Goal: Task Accomplishment & Management: Manage account settings

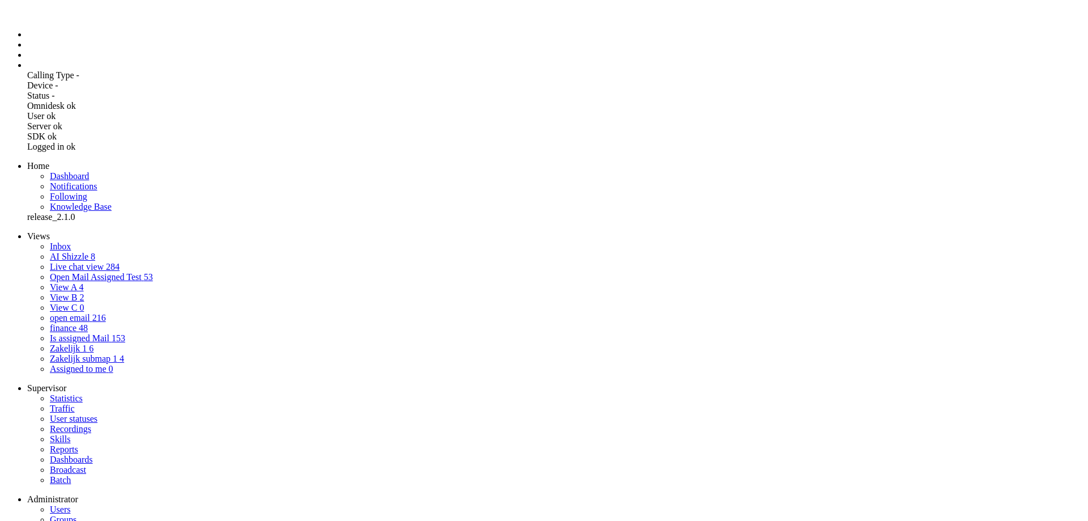
click at [67, 252] on span "AI Shizzle" at bounding box center [69, 257] width 39 height 10
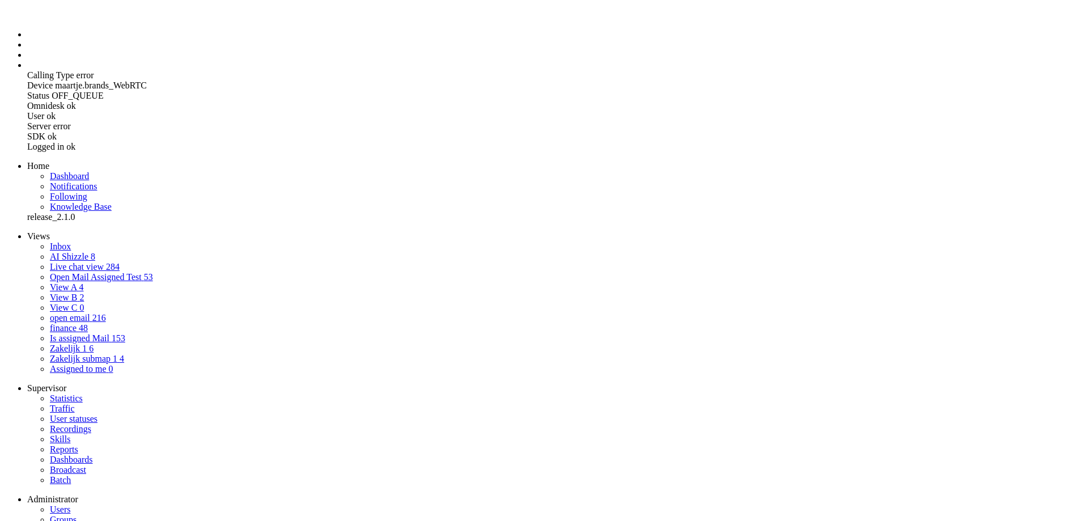
drag, startPoint x: 791, startPoint y: 325, endPoint x: 655, endPoint y: 322, distance: 136.1
drag, startPoint x: 790, startPoint y: 321, endPoint x: 648, endPoint y: 321, distance: 141.7
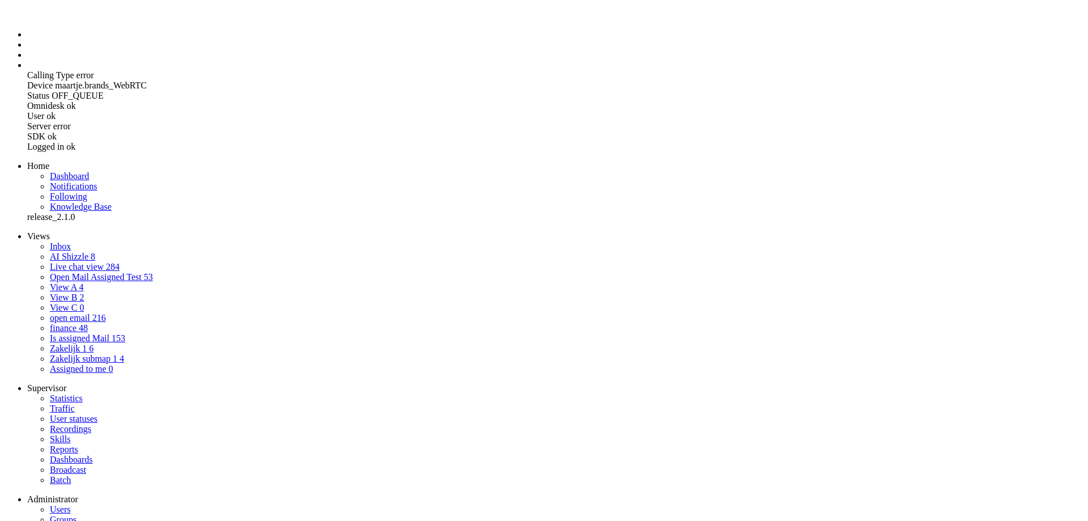
copy span "[EMAIL_ADDRESS][DOMAIN_NAME]"
click at [62, 241] on link "Inbox" at bounding box center [60, 246] width 21 height 10
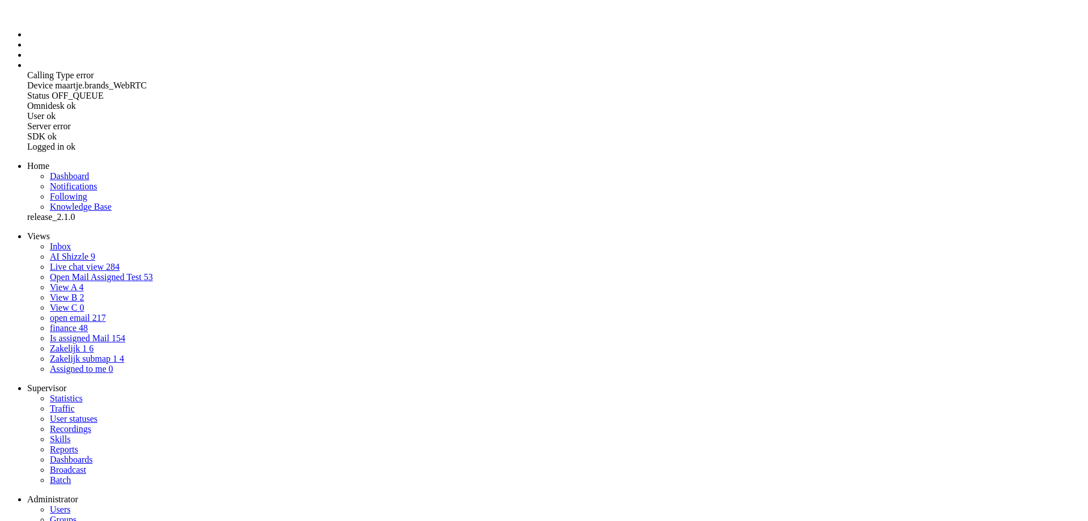
click at [50, 252] on span "AI Shizzle" at bounding box center [69, 257] width 39 height 10
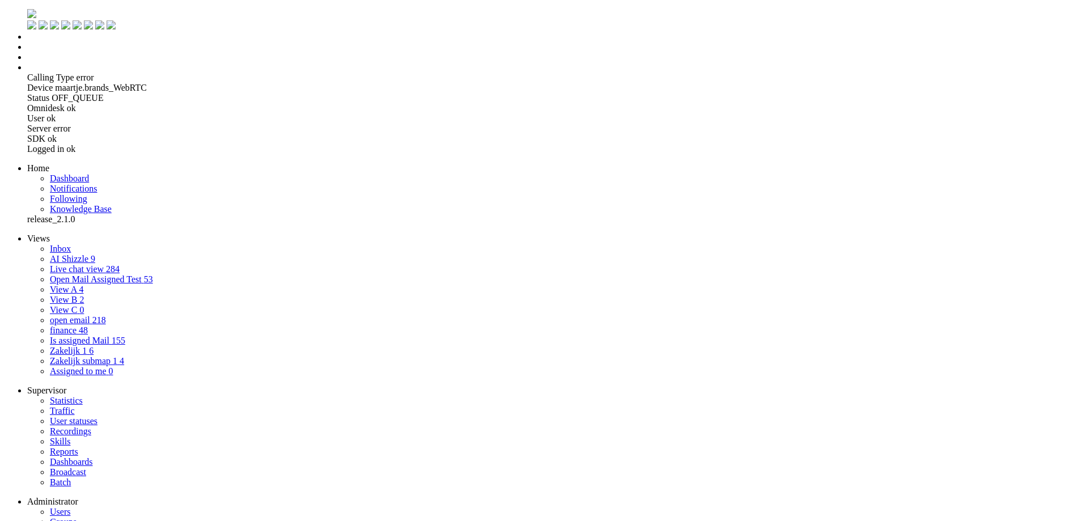
click at [71, 244] on link "Inbox" at bounding box center [60, 249] width 21 height 10
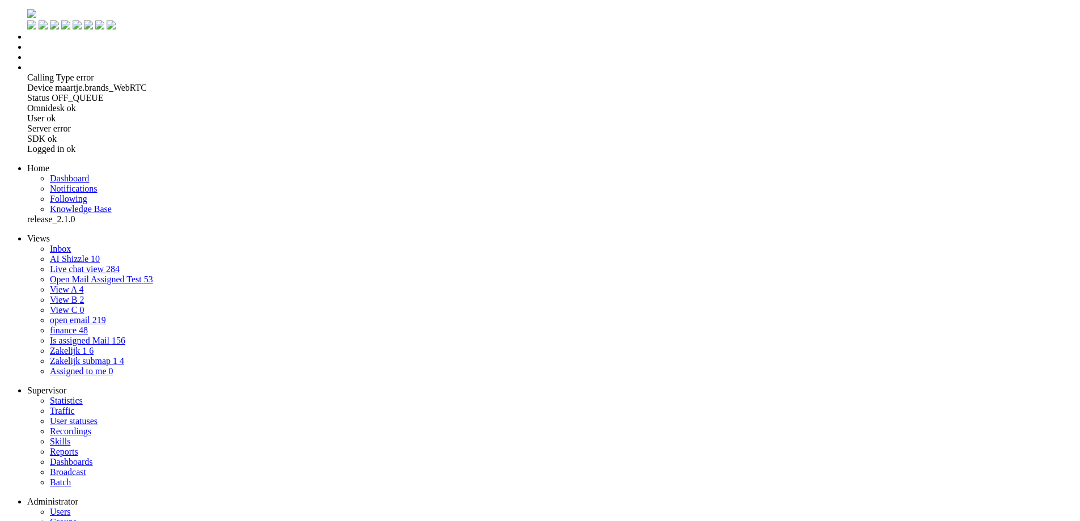
click at [84, 254] on link "AI Shizzle 10" at bounding box center [75, 259] width 50 height 10
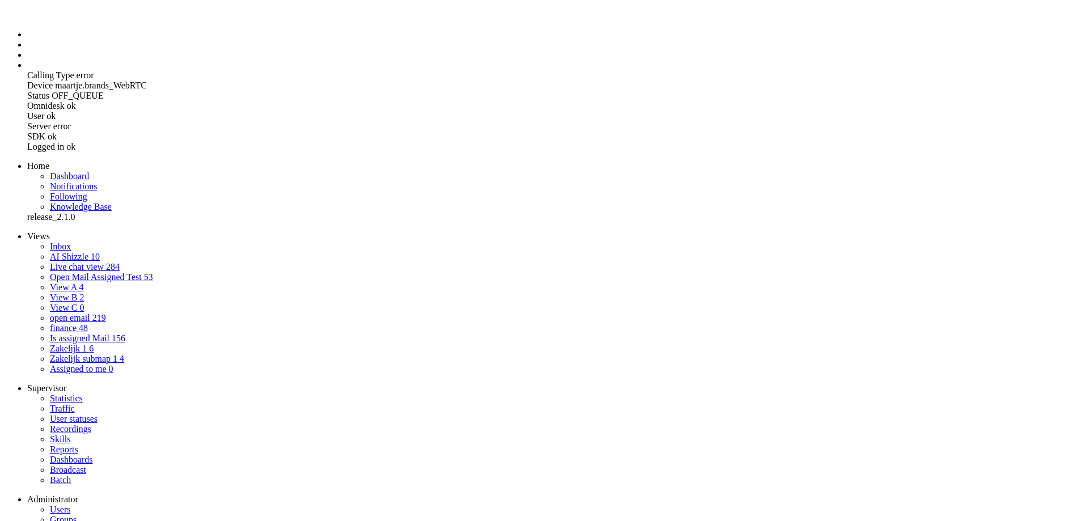
click at [77, 252] on link "AI Shizzle 10" at bounding box center [75, 257] width 50 height 10
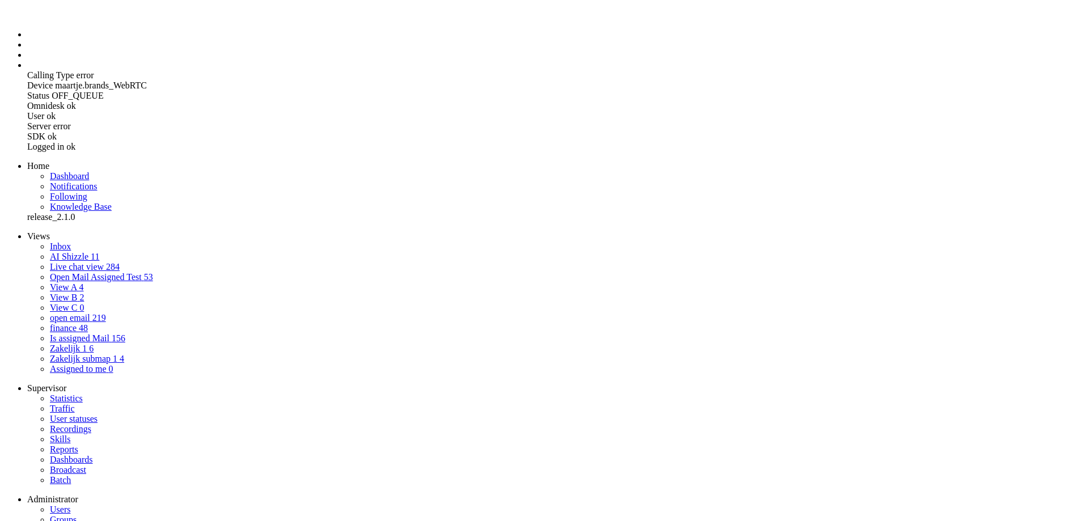
drag, startPoint x: 213, startPoint y: 44, endPoint x: 179, endPoint y: 48, distance: 33.6
copy div "598368"
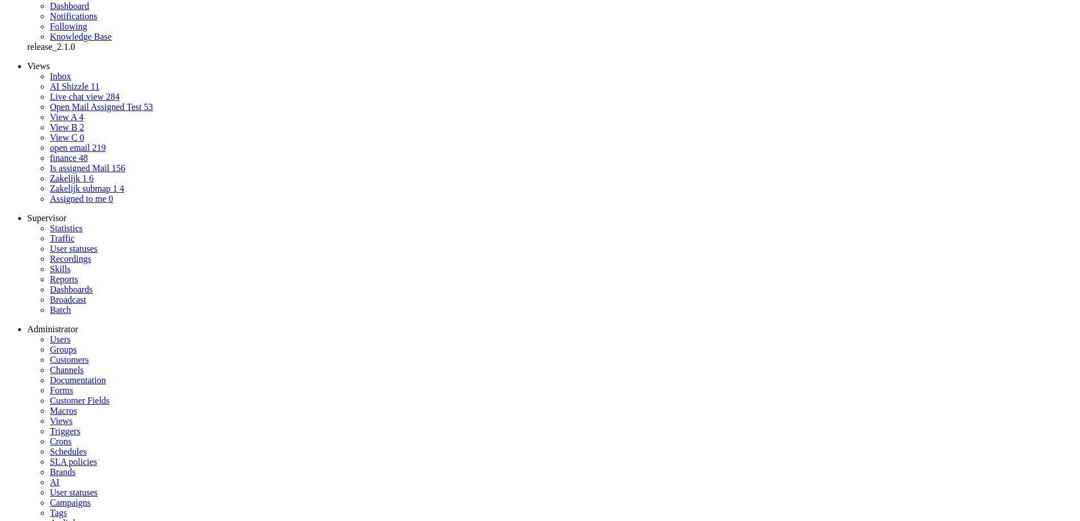
drag, startPoint x: 320, startPoint y: 336, endPoint x: 310, endPoint y: 158, distance: 178.3
copy div "Hi greenchoice, I was Querying more how such a tiny apartment can possibly have…"
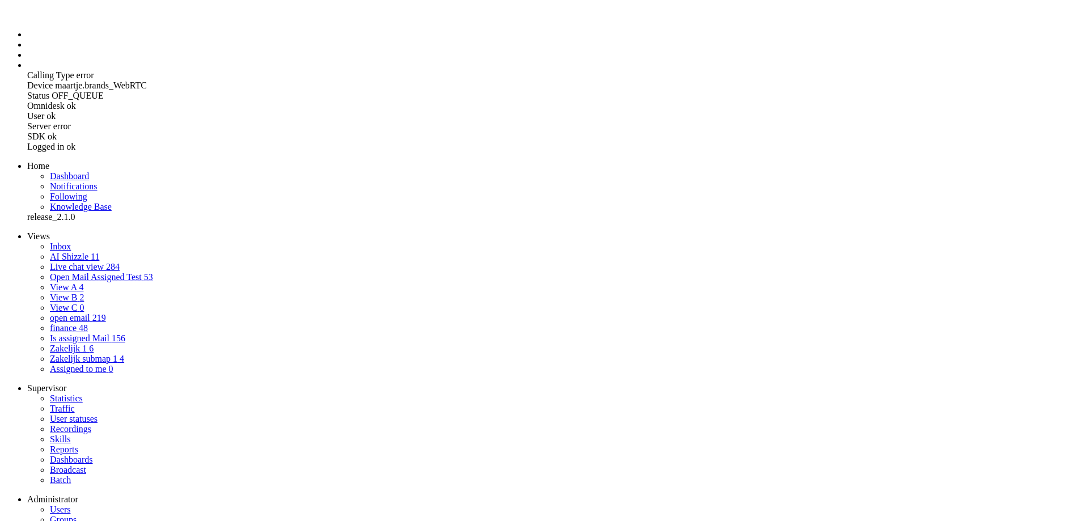
drag, startPoint x: 211, startPoint y: 49, endPoint x: 180, endPoint y: 49, distance: 31.7
copy div "598369"
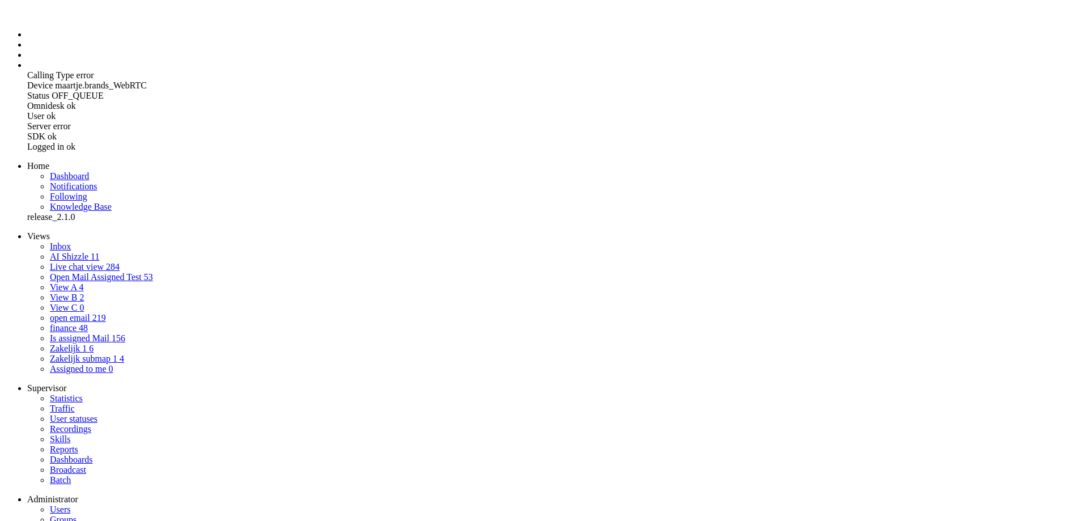
drag, startPoint x: 536, startPoint y: 404, endPoint x: 548, endPoint y: 401, distance: 12.8
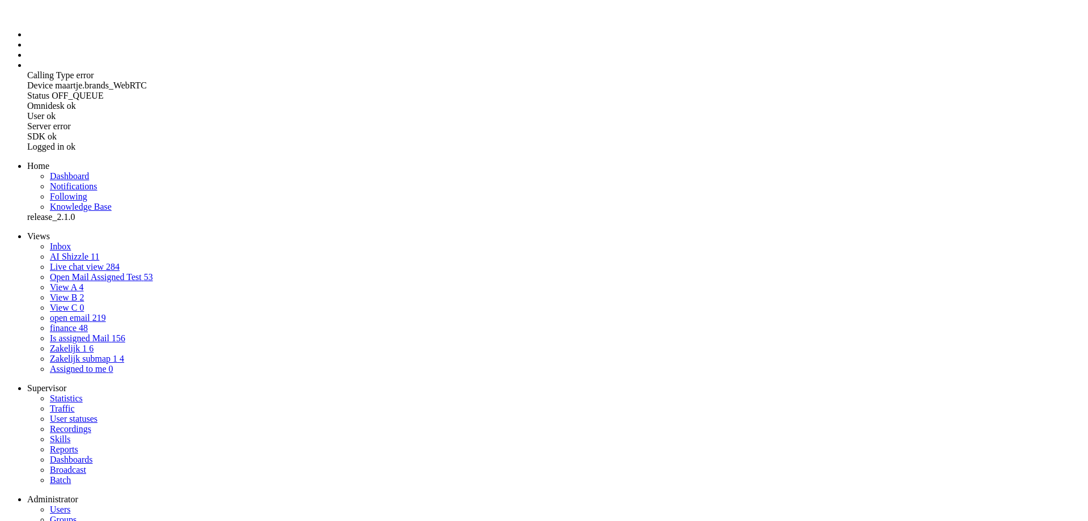
click at [0, 0] on icon at bounding box center [0, 0] width 0 height 0
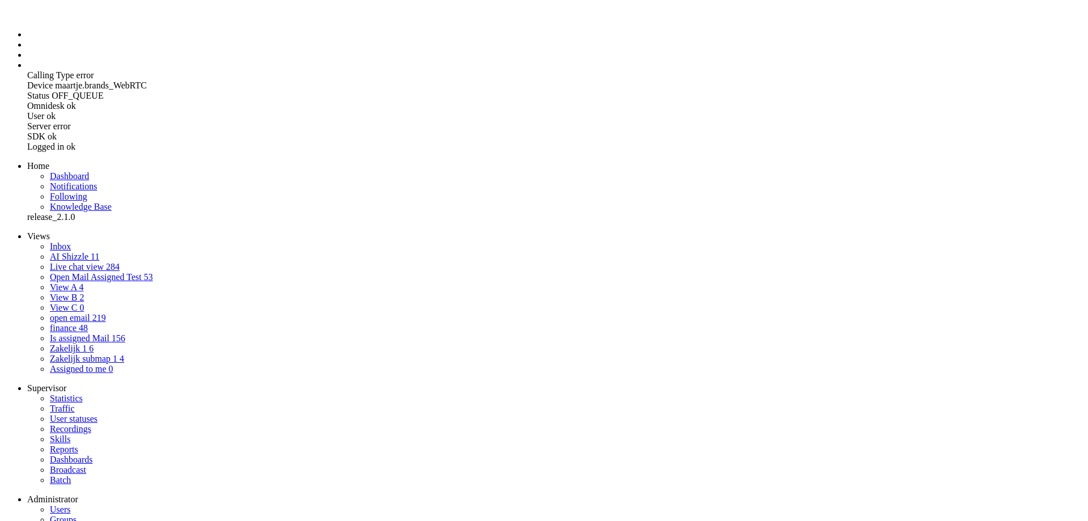
drag, startPoint x: 190, startPoint y: 2832, endPoint x: 105, endPoint y: 2748, distance: 118.6
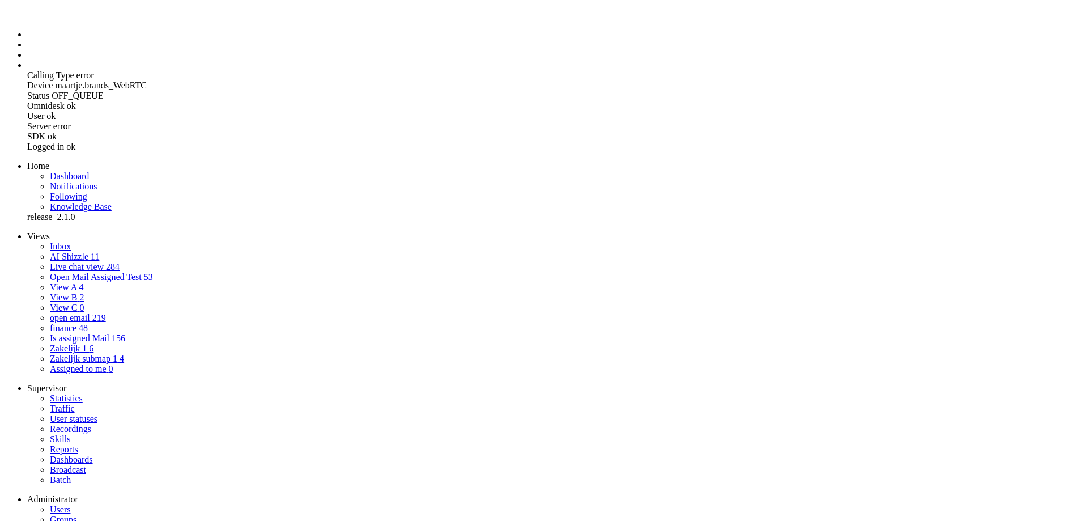
drag, startPoint x: 35, startPoint y: 2659, endPoint x: 68, endPoint y: 2813, distance: 157.1
click at [73, 252] on link "AI Shizzle 11" at bounding box center [74, 257] width 49 height 10
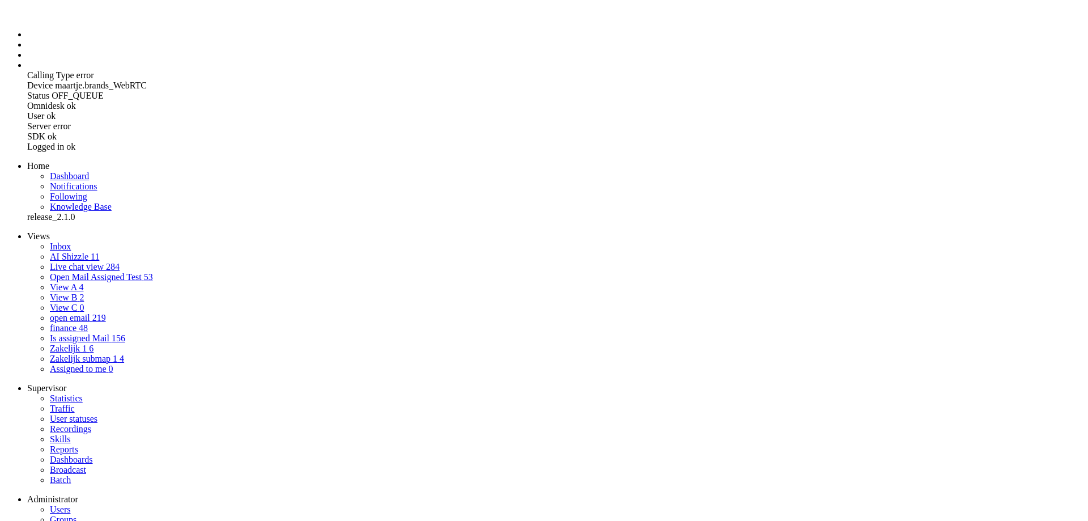
click at [50, 241] on span "Inbox" at bounding box center [60, 246] width 21 height 10
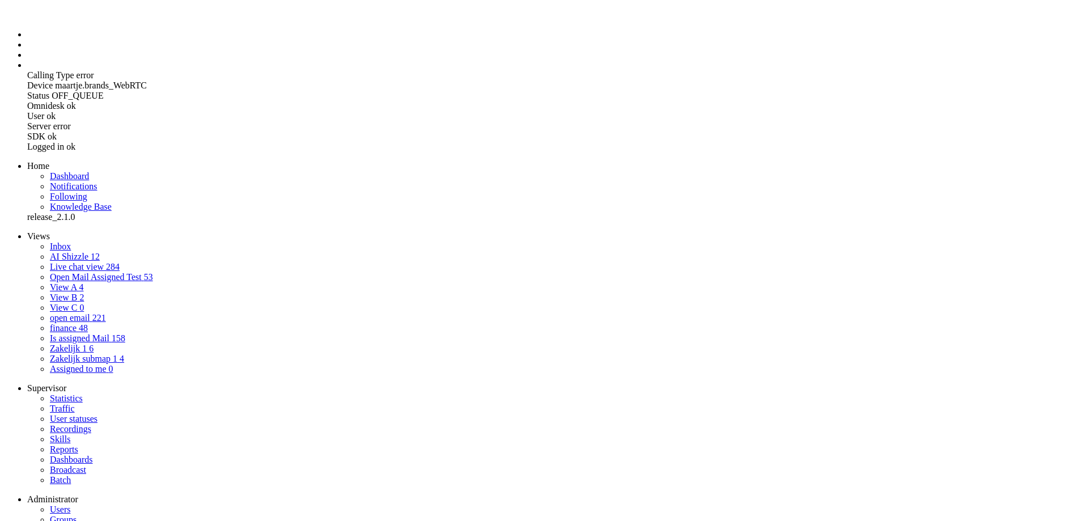
click at [67, 252] on span "AI Shizzle" at bounding box center [69, 257] width 39 height 10
drag, startPoint x: 346, startPoint y: 398, endPoint x: 305, endPoint y: 331, distance: 78.8
copy div "Beste, wij vragen ons af hoe het mogelijk is met het verschil tussen opbrengst …"
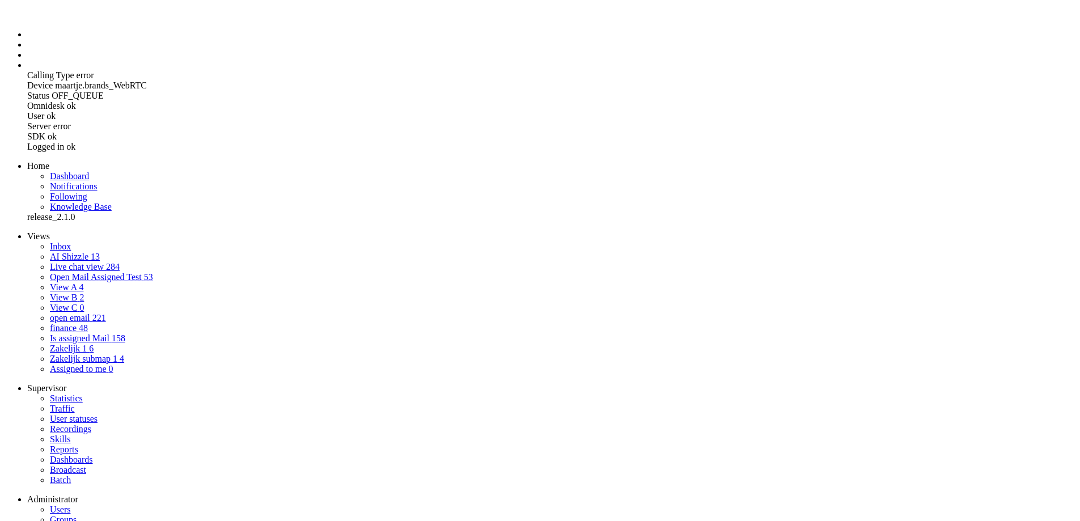
copy div "598373"
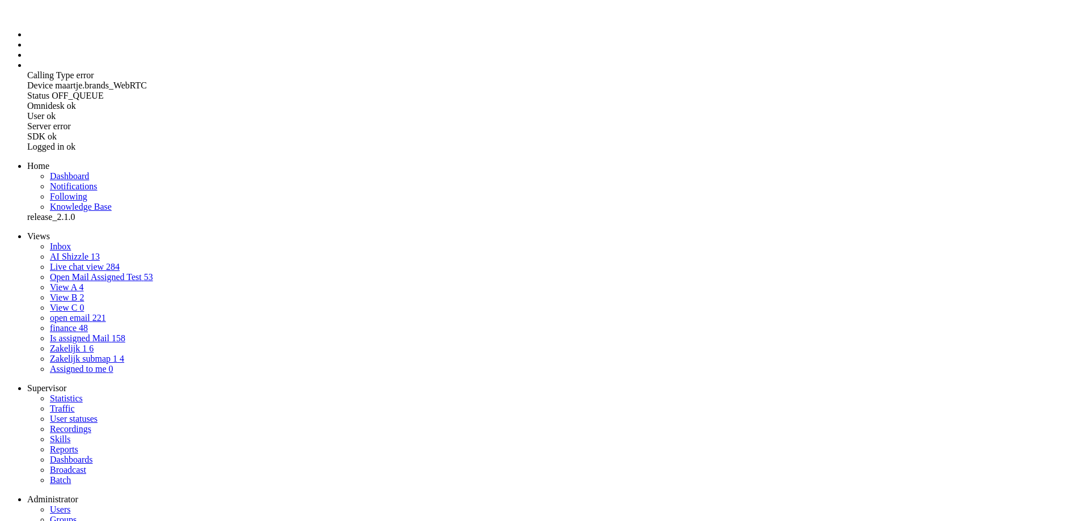
drag, startPoint x: 213, startPoint y: 48, endPoint x: 181, endPoint y: 48, distance: 32.3
copy div "598372"
drag, startPoint x: 312, startPoint y: 334, endPoint x: 341, endPoint y: 481, distance: 149.2
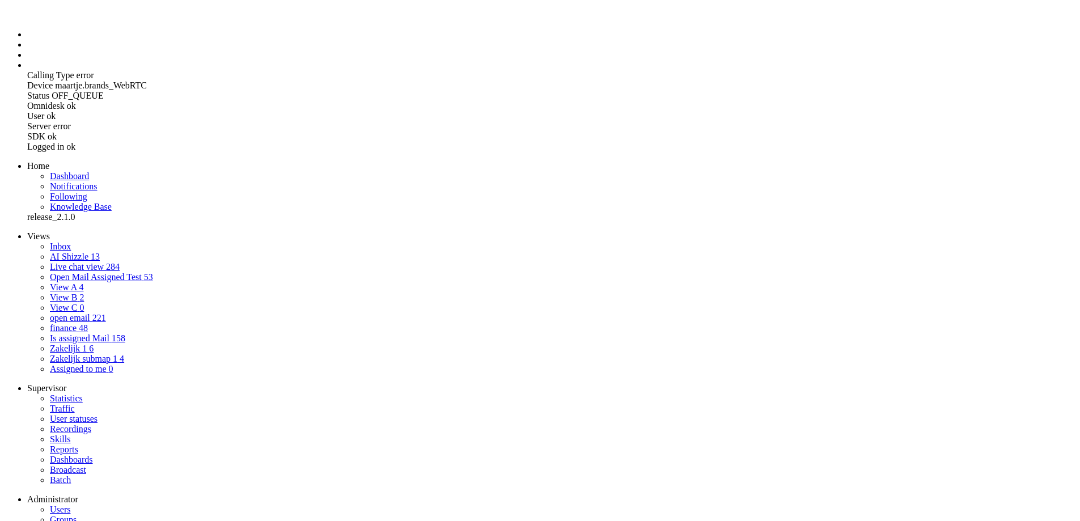
copy div "Voorletter(s) en achternaam: meneer de B Mijn vraag is: We gaan verhuizen naar …"
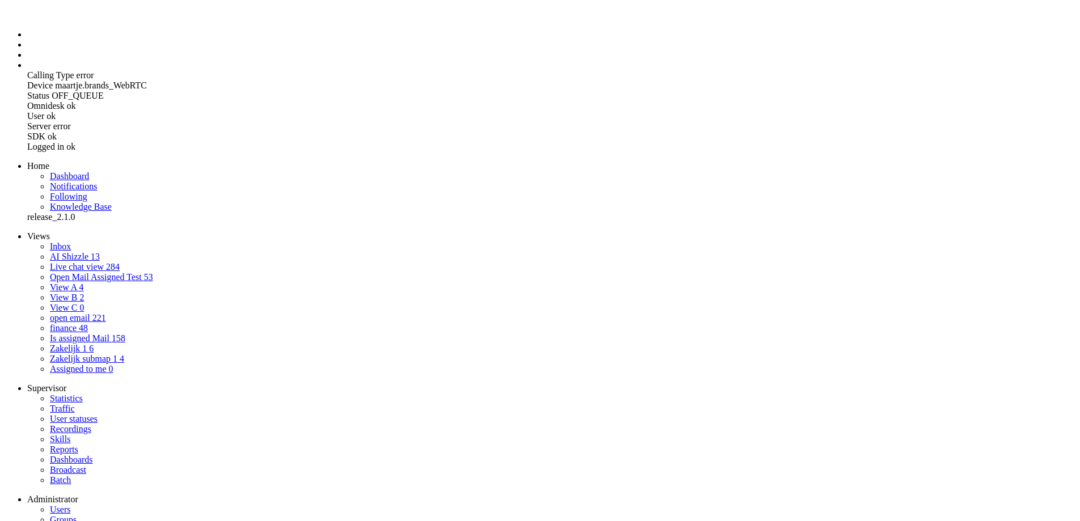
copy div "598370"
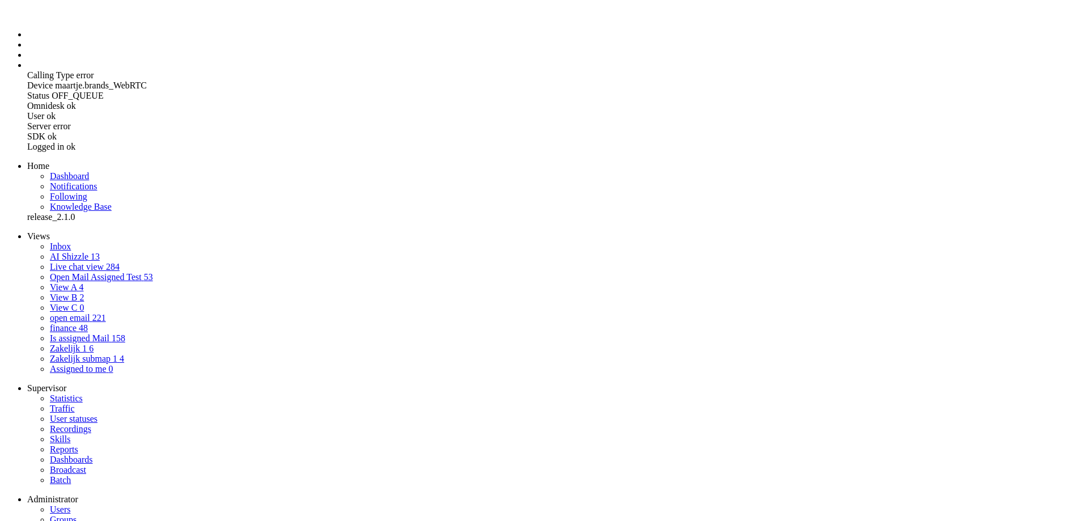
drag, startPoint x: 312, startPoint y: 336, endPoint x: 386, endPoint y: 482, distance: 164.5
copy div "Goedendag, In reactie op uw brief van 24 april stuur ik u hierbij de gevraagde …"
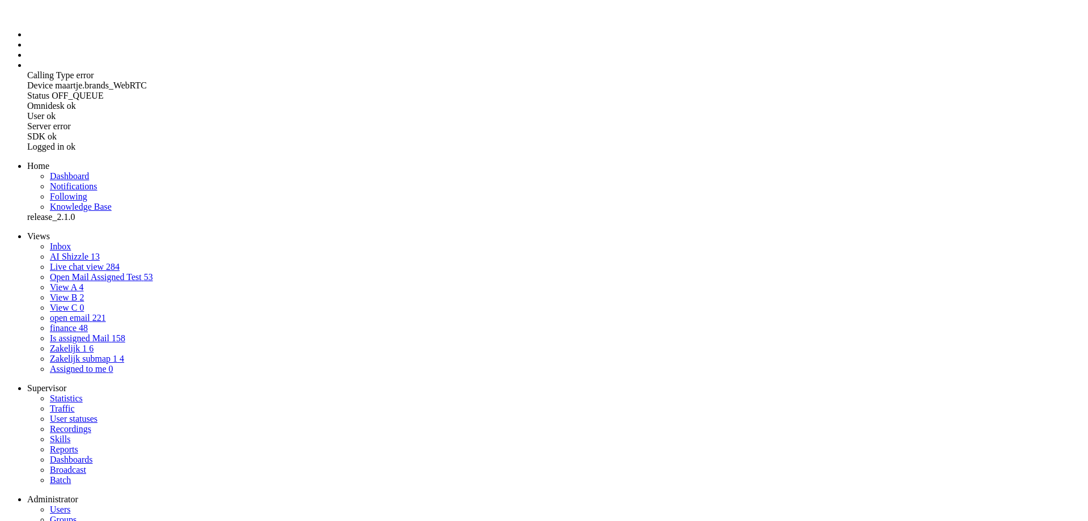
drag, startPoint x: 215, startPoint y: 48, endPoint x: 177, endPoint y: 43, distance: 37.8
copy div "598371"
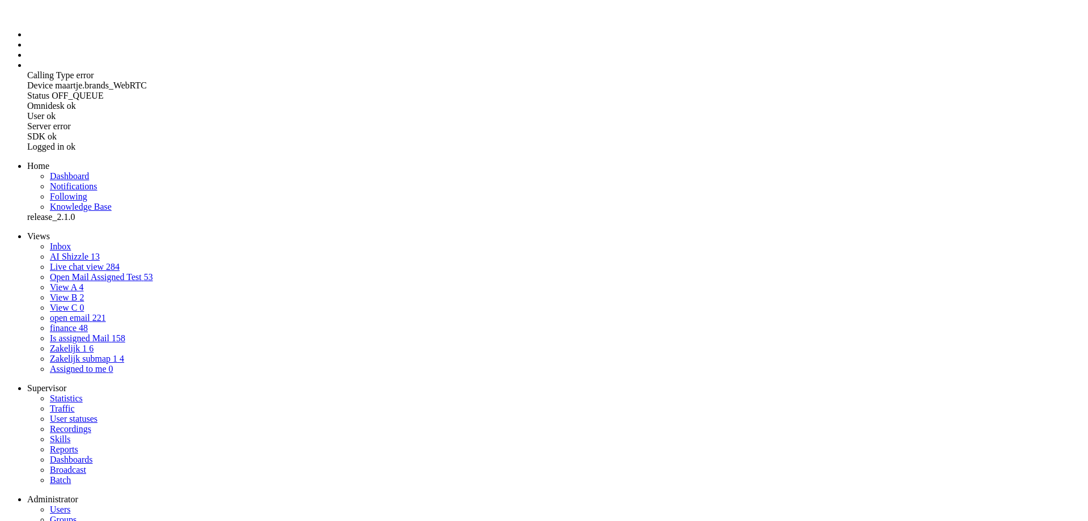
click at [27, 70] on li "Admin menu" at bounding box center [555, 65] width 1057 height 10
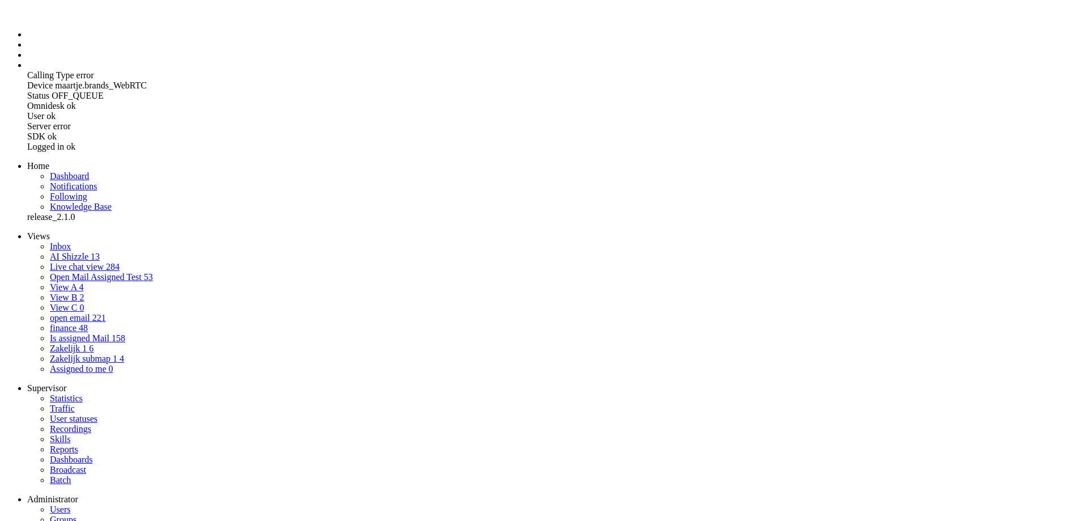
select select "1"
select select "generate"
type input "Maak mail selecteer invoer"
type textarea "Je bent een AI-assistent voor klantenservice. Schrijf een mail gebaseerd op de …"
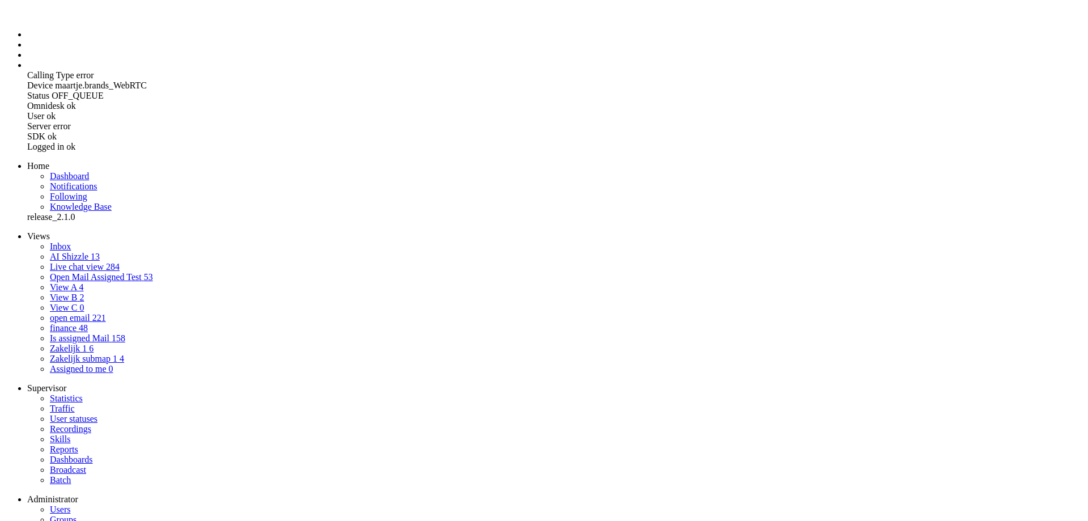
type textarea "Je bent een behulpzame en vriendelijke klantenservicemedewerker bij een groene …"
select select "Azure"
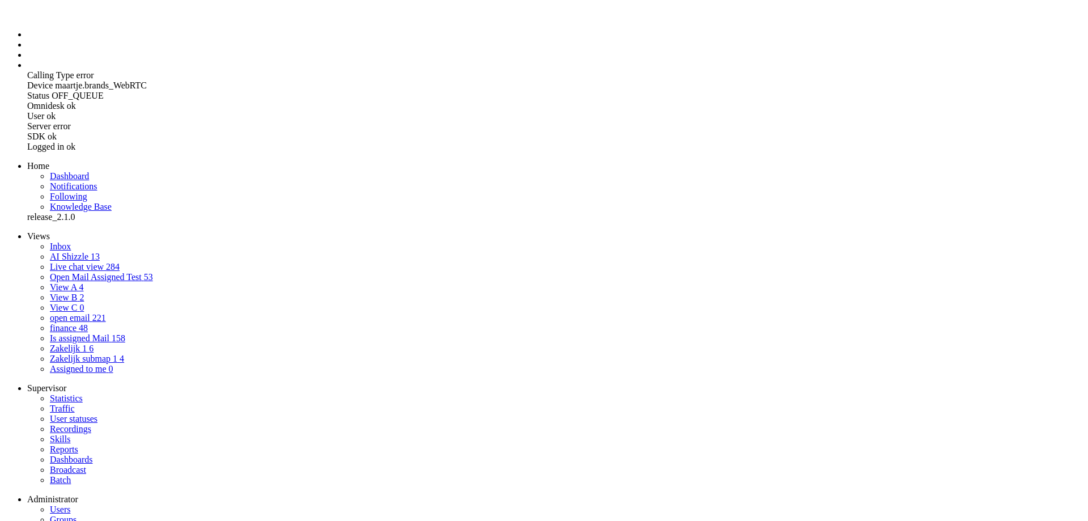
type input "Maak NL mail selecteer invoer"
select select "0"
select select
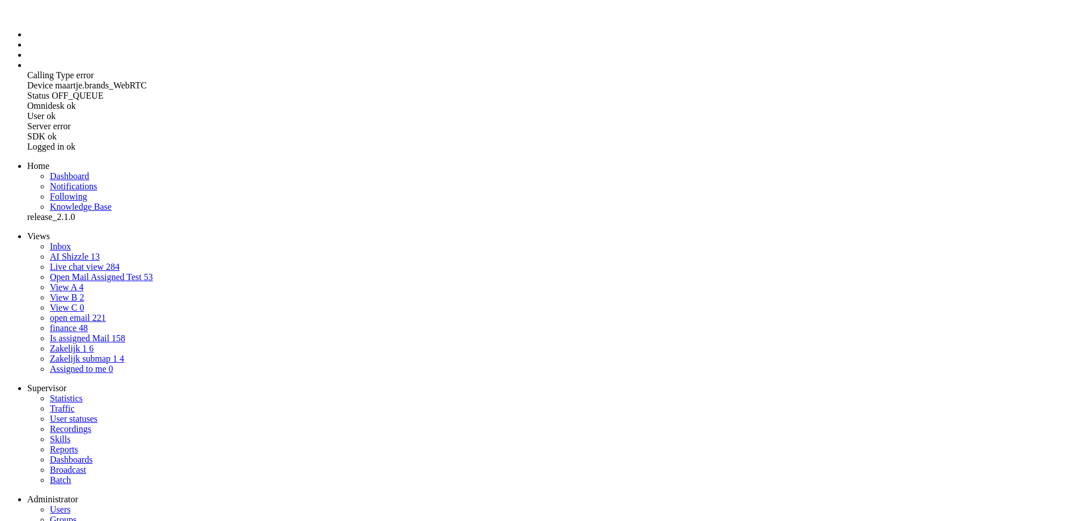
select select
select select "1"
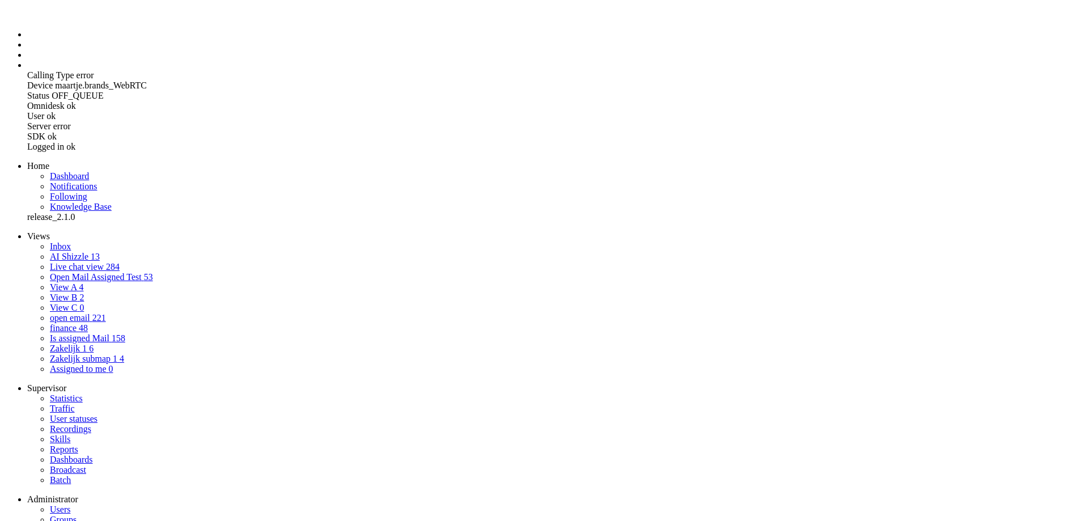
select select "generate"
type input "maak EN mail"
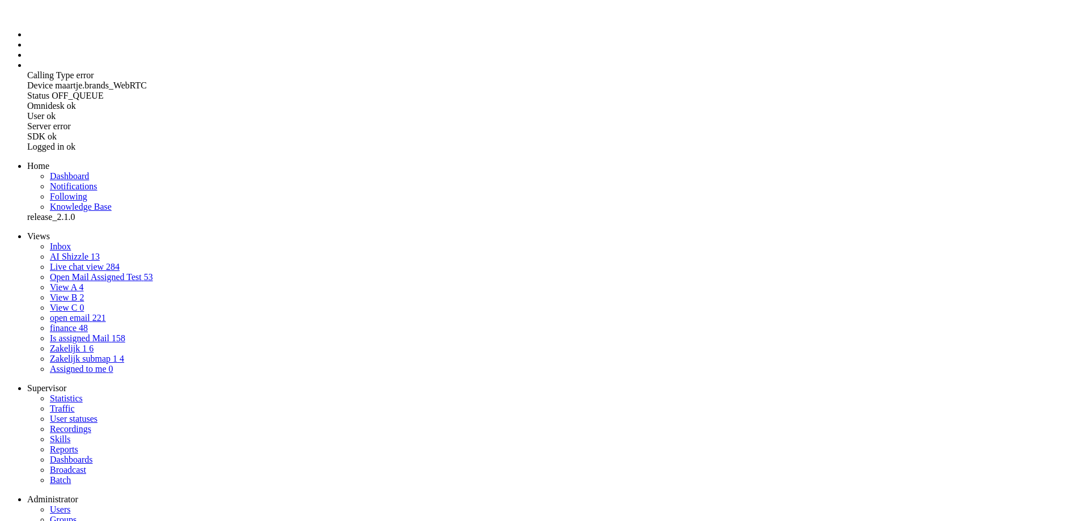
paste textarea "598371"
type textarea "5"
paste textarea "598371"
type textarea "5"
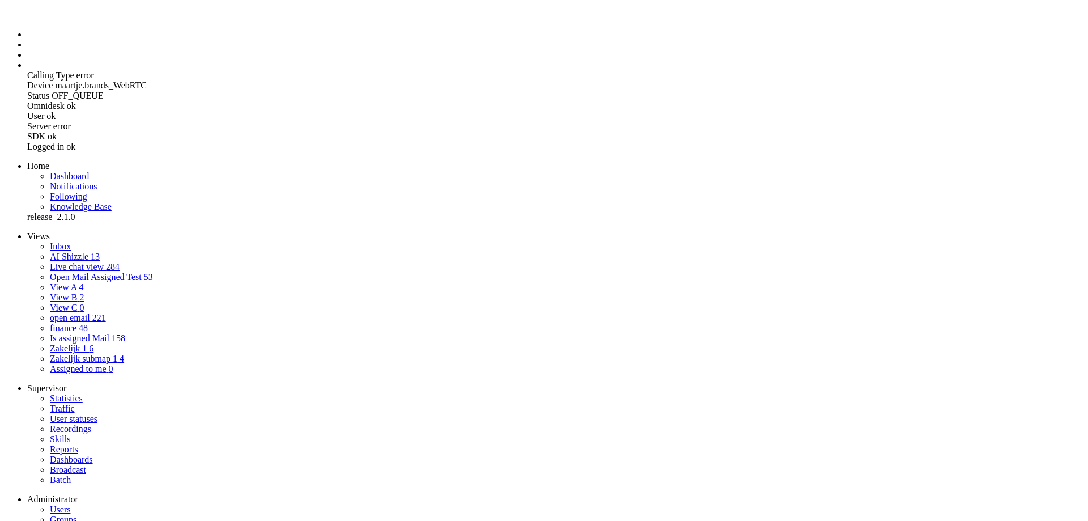
paste textarea "598371"
type textarea "5"
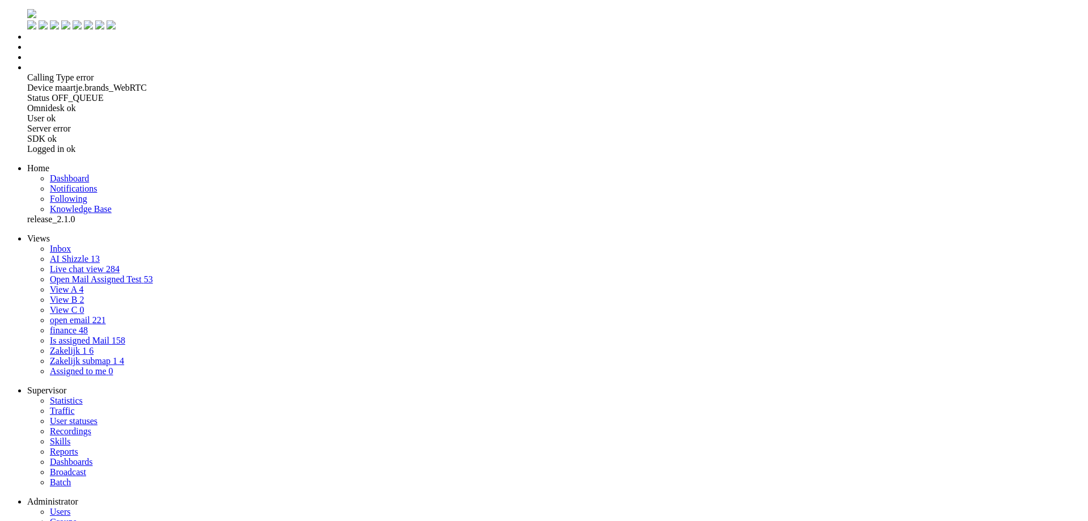
paste textarea "598371"
type textarea "5"
drag, startPoint x: 285, startPoint y: 142, endPoint x: 388, endPoint y: 147, distance: 103.3
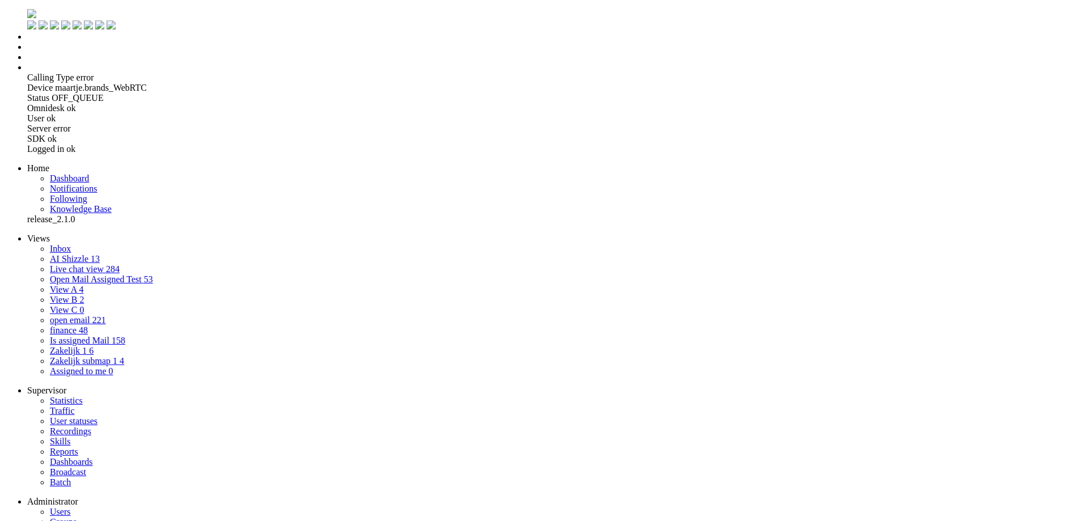
copy label "Exclude notes from Prompt"
checkbox input "true"
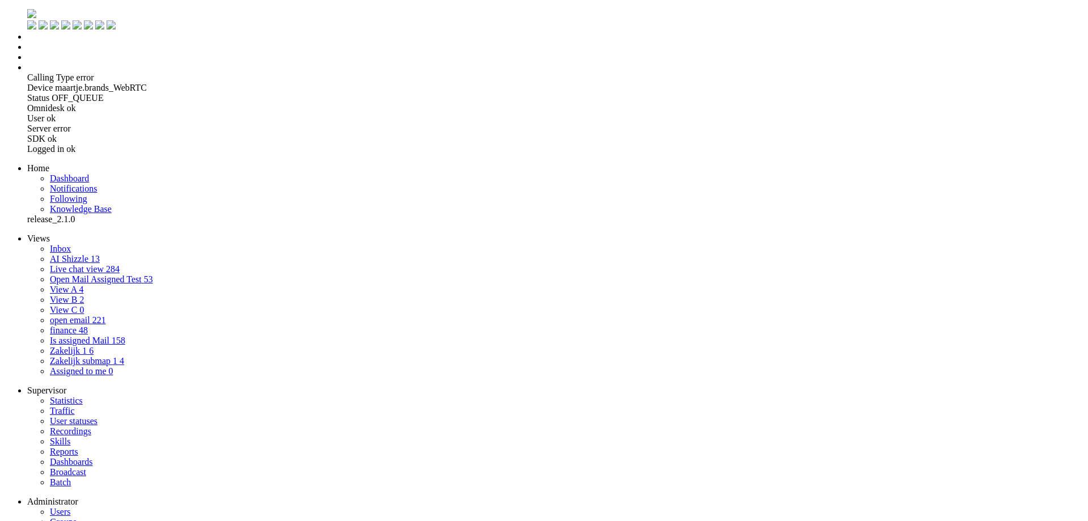
paste textarea "Exclude notes from Prompt"
type textarea "Exclude notes from Prompt"
drag, startPoint x: 442, startPoint y: 197, endPoint x: 288, endPoint y: 103, distance: 180.4
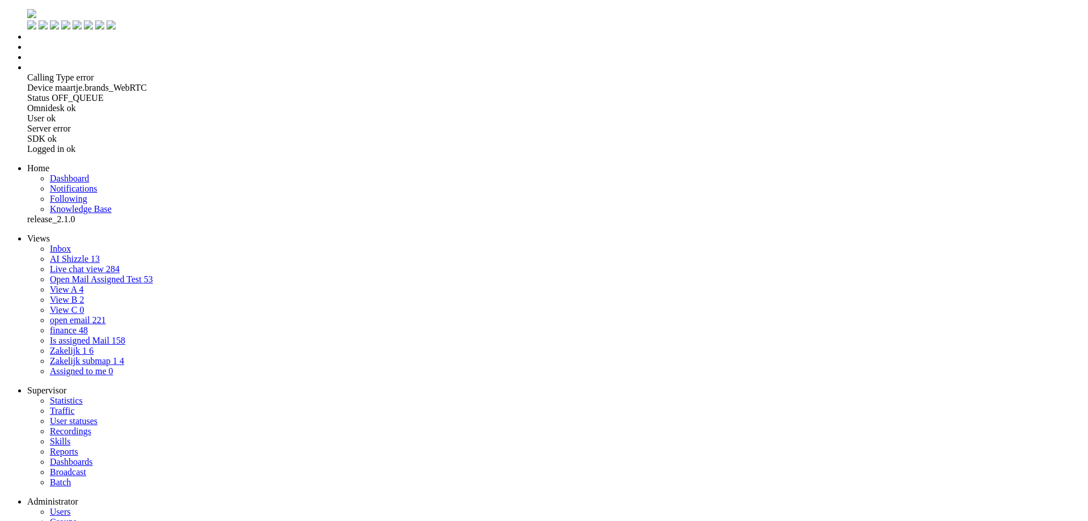
drag, startPoint x: 508, startPoint y: 206, endPoint x: 661, endPoint y: 427, distance: 268.9
paste textarea "Exclude notes from Prompt"
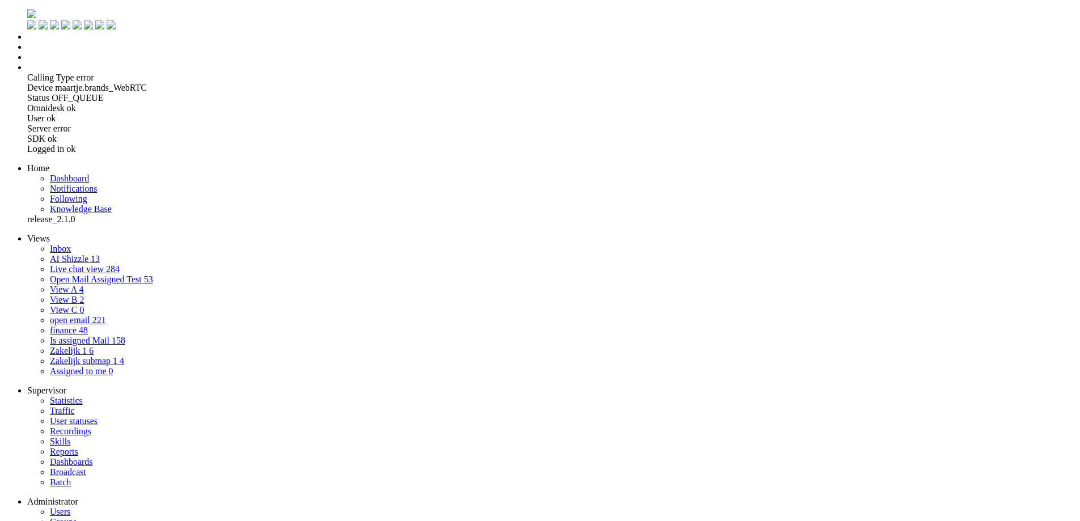
type textarea "Exclude notes from PromptExclude notes from Prompt"
drag, startPoint x: 623, startPoint y: 189, endPoint x: 0, endPoint y: 134, distance: 625.4
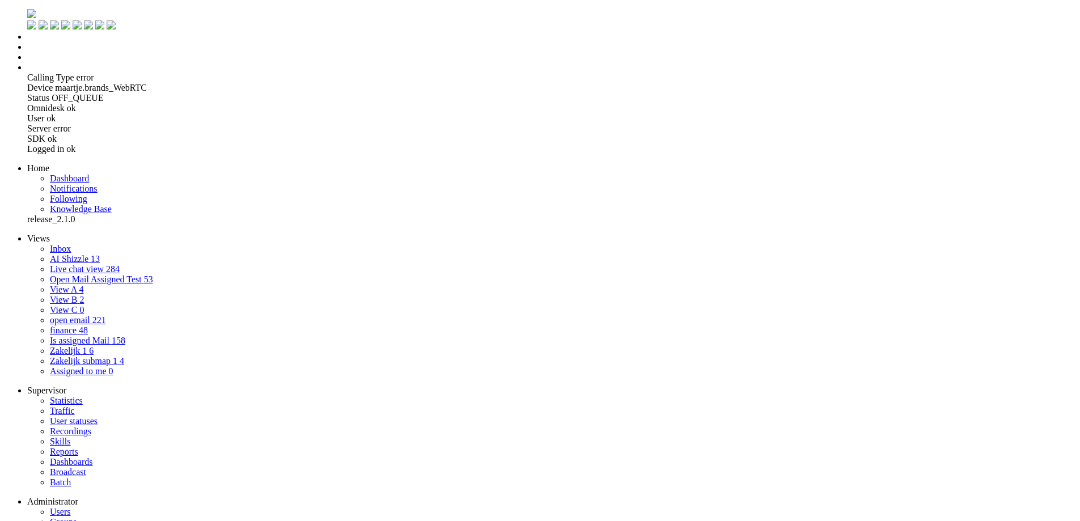
paste textarea "Exclude notes from Prompt"
type textarea "Exclude notes from Prompt"
drag, startPoint x: 552, startPoint y: 192, endPoint x: 236, endPoint y: 186, distance: 316.3
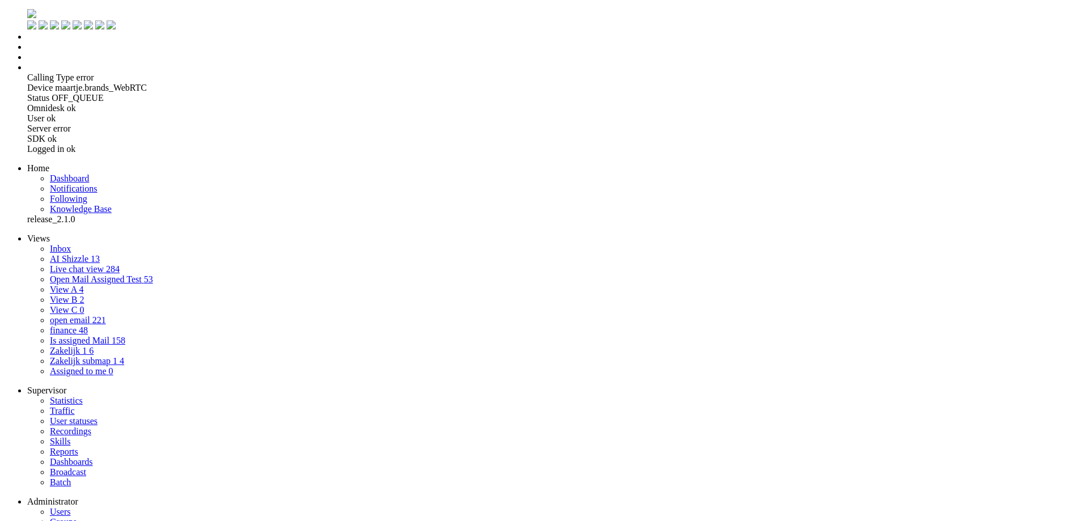
paste textarea "Exclude notes from Prompt"
drag, startPoint x: 544, startPoint y: 192, endPoint x: 285, endPoint y: 178, distance: 258.9
paste textarea "Je bent een AI-assistent voor klantenservice. Je taak is om een korte Nederland…"
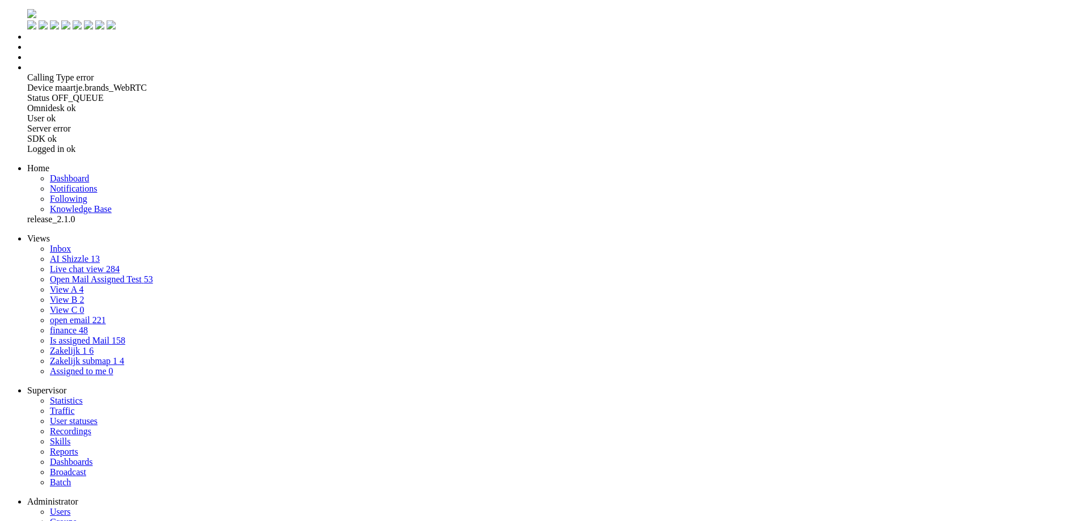
scroll to position [24, 0]
drag, startPoint x: 407, startPoint y: 411, endPoint x: 489, endPoint y: 410, distance: 82.2
type textarea "Je bent een AI-assistent voor klantenservice. Je taak is om een korte Nederland…"
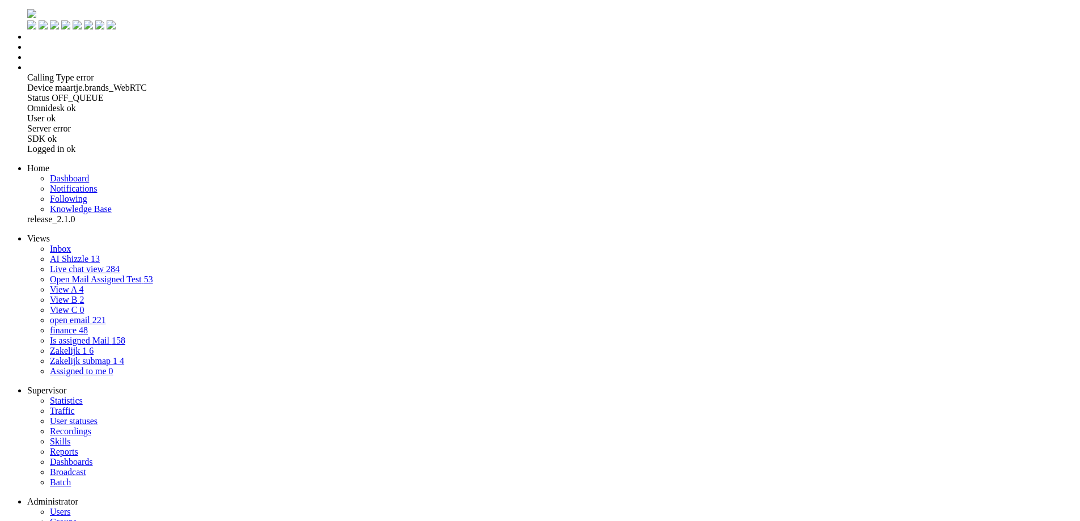
paste textarea "je bent een vriendelijke, behulpzame maar ook professionele klantenservice mede…"
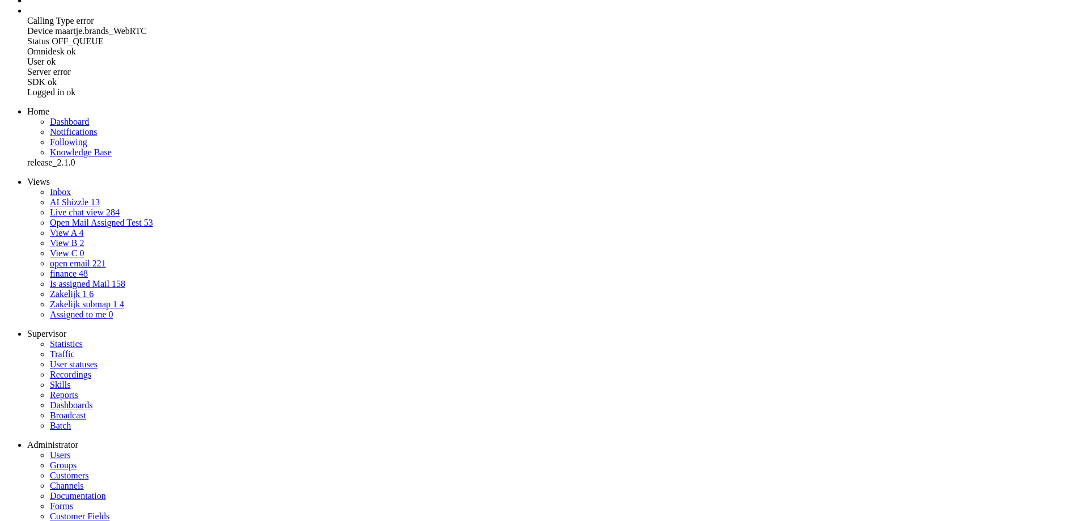
type textarea "je bent een vriendelijke, behulpzame maar ook professionele klantenservice mede…"
drag, startPoint x: 404, startPoint y: 426, endPoint x: 418, endPoint y: 426, distance: 14.7
type input "7"
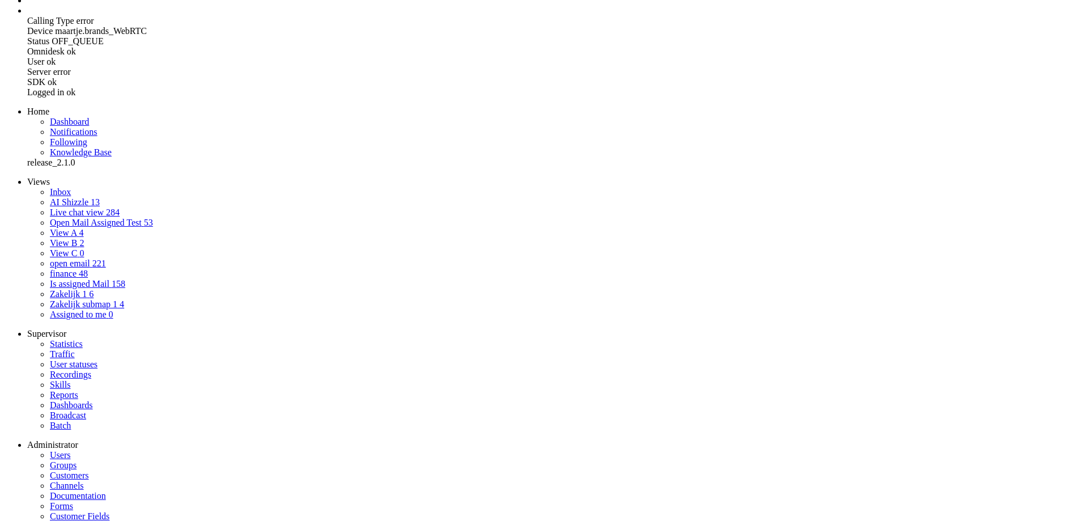
select select "Azure"
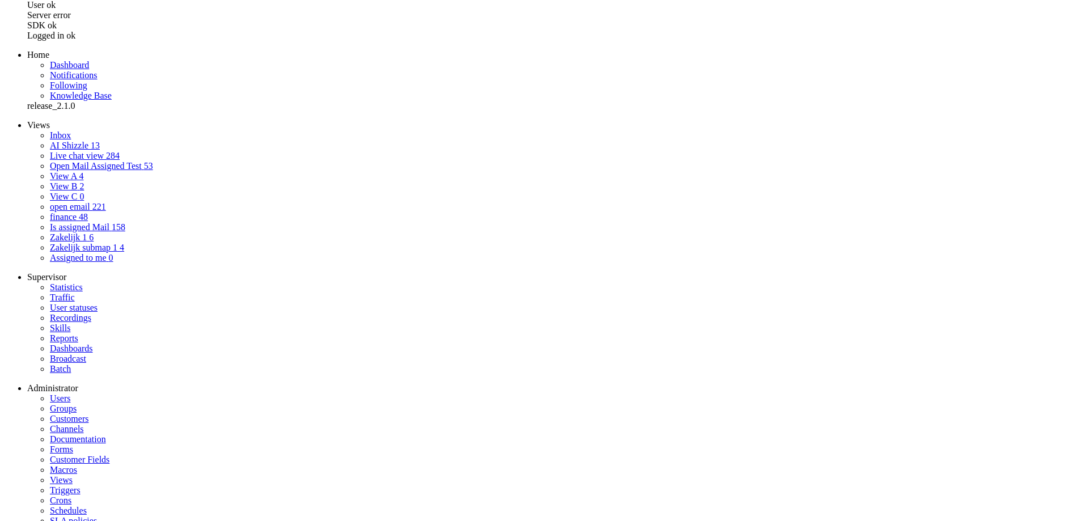
scroll to position [163, 0]
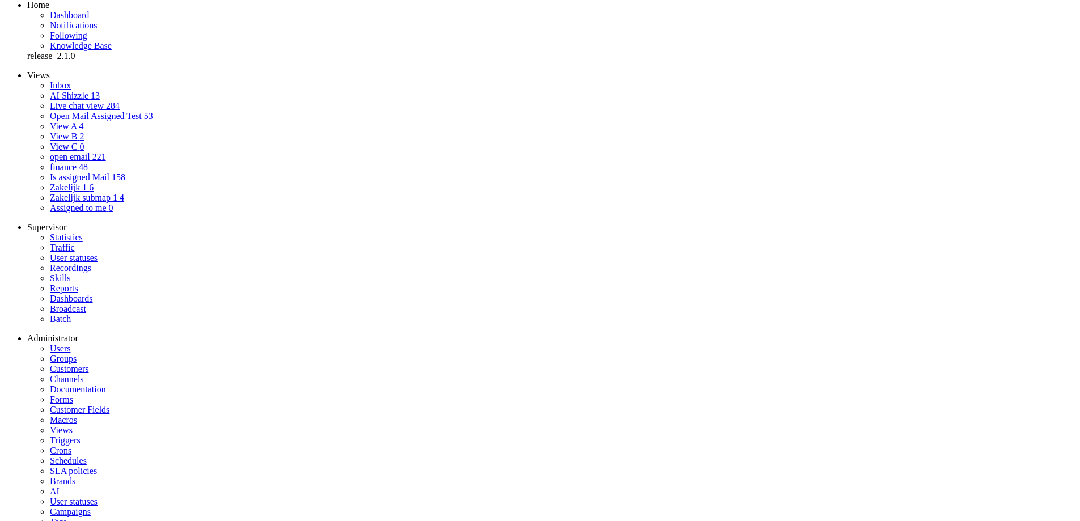
select select "0"
select select
select select "1"
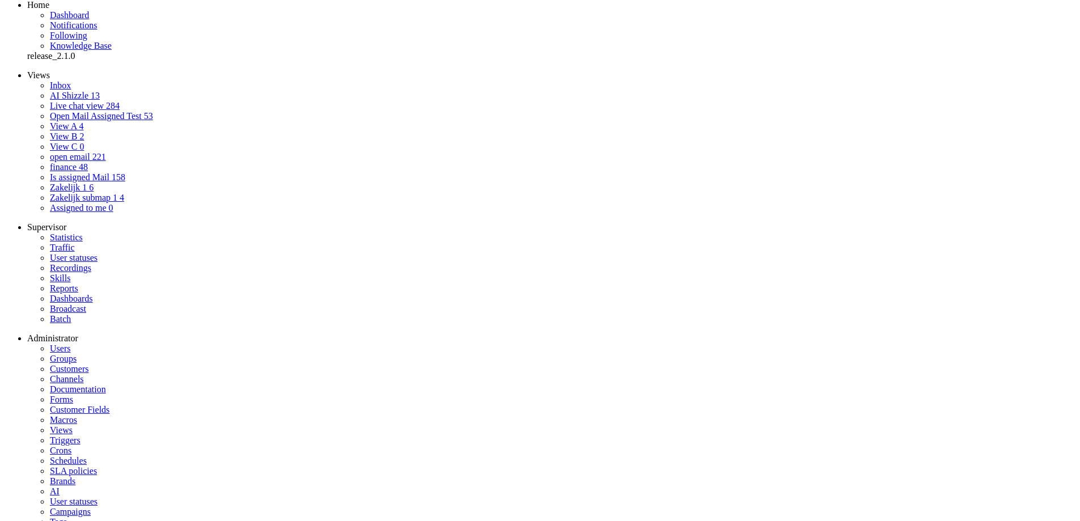
select select "transform"
type input "vertaaloptie"
type textarea "Je bent een AI-assistent voor klantenservice. Doel: Vertaal de geselecteerde te…"
type textarea "Je bent een professionele, behulpzame klantenservicemedewerker van een duurzame…"
select select "Azure"
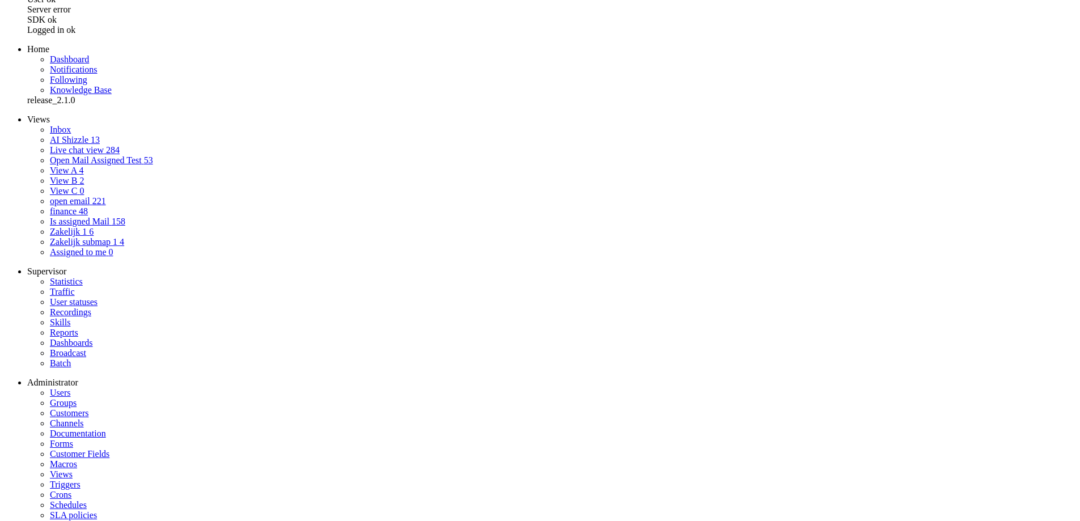
scroll to position [0, 0]
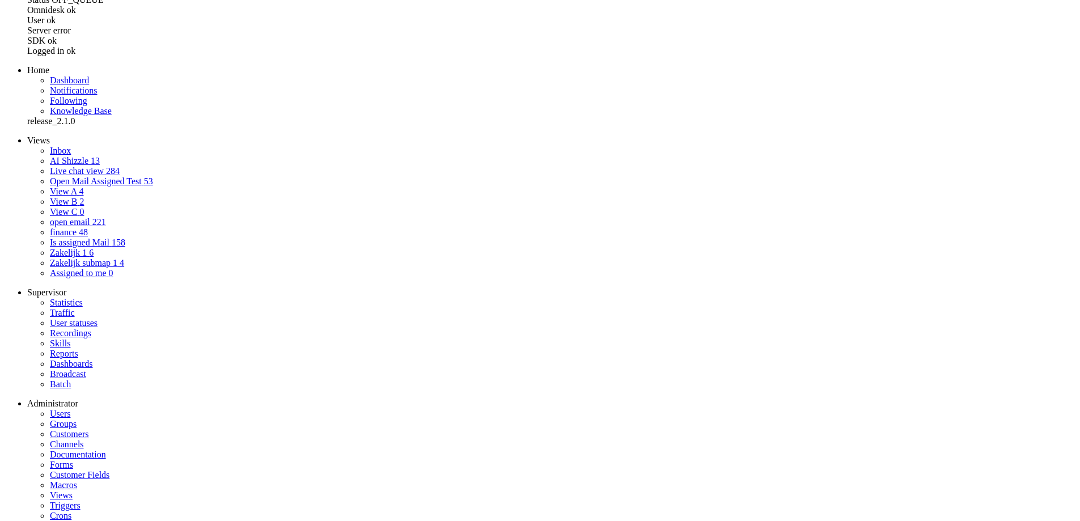
drag, startPoint x: 439, startPoint y: 148, endPoint x: 303, endPoint y: 1, distance: 200.9
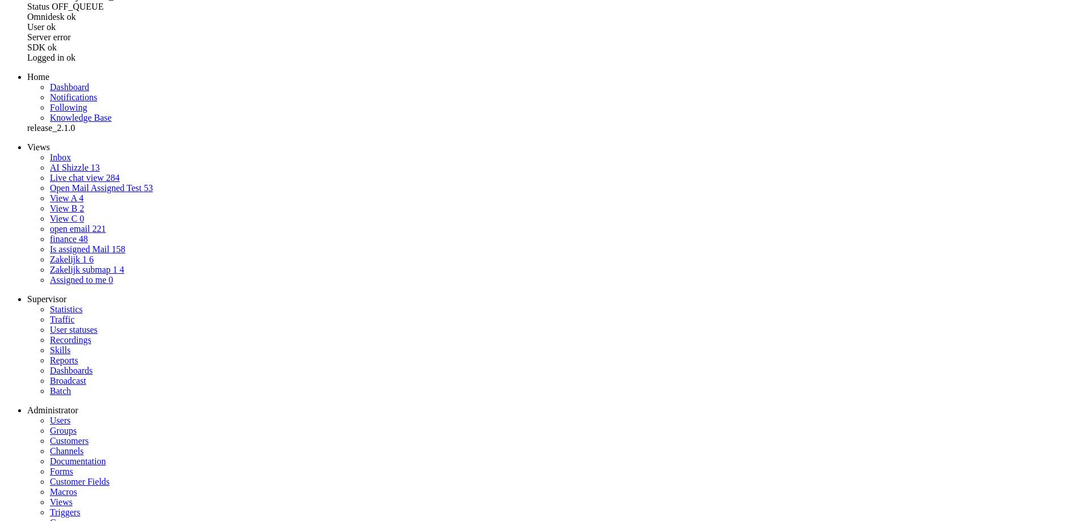
paste textarea "e bent een AI-assistent voor klantenservice. Je taak is om een Engelstalige kla…"
type textarea "e bent een AI-assistent voor klantenservice. Je taak is om een Engelstalige kla…"
drag, startPoint x: 448, startPoint y: 354, endPoint x: 616, endPoint y: 477, distance: 208.0
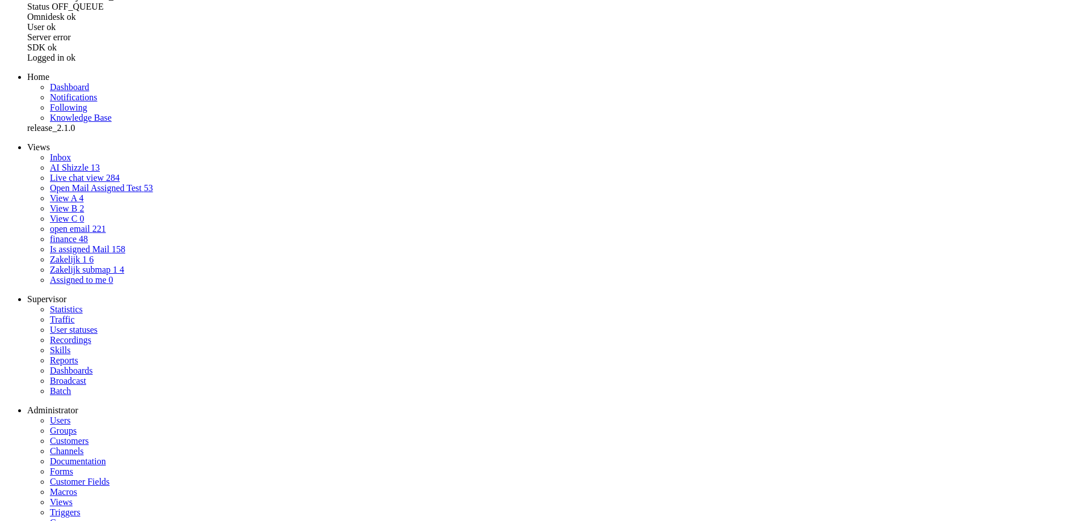
scroll to position [242, 0]
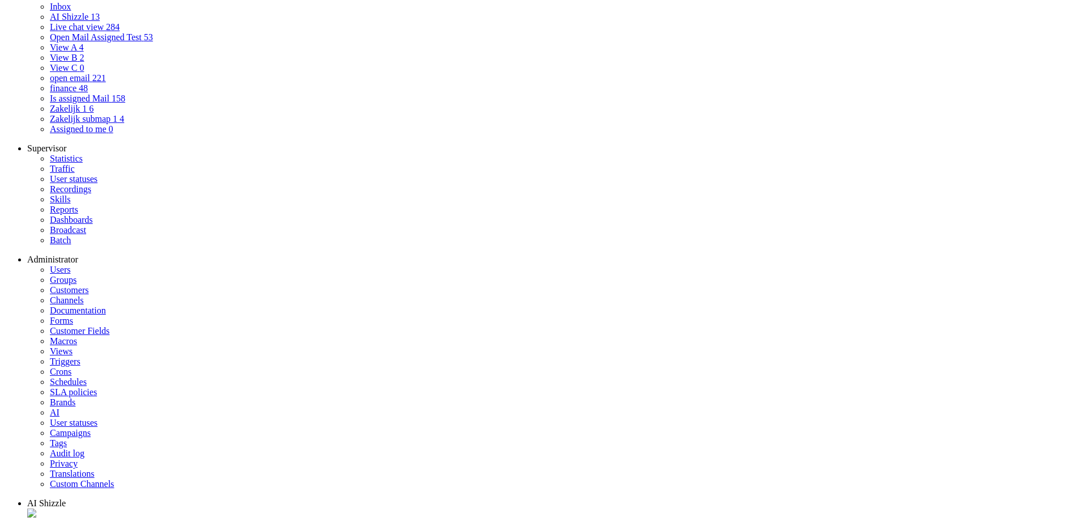
select select "0"
select select
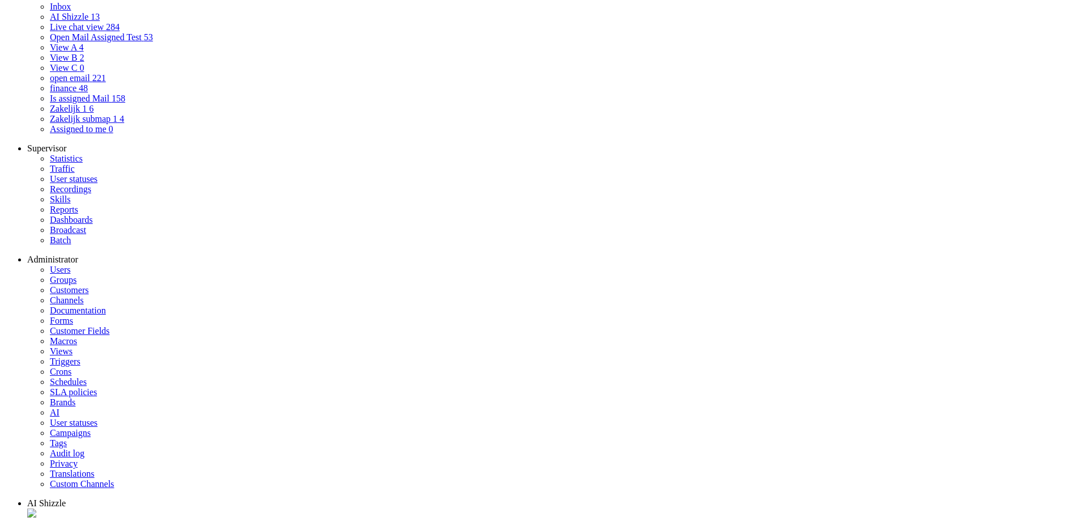
select select "1"
select select "generate"
type input "Maak NL mail selecteer invoer"
type textarea "Je bent een AI-assistent voor klantenservice. Schrijf een mail gebaseerd op de …"
type textarea "Je bent een behulpzame en vriendelijke klantenservicemedewerker bij een groene …"
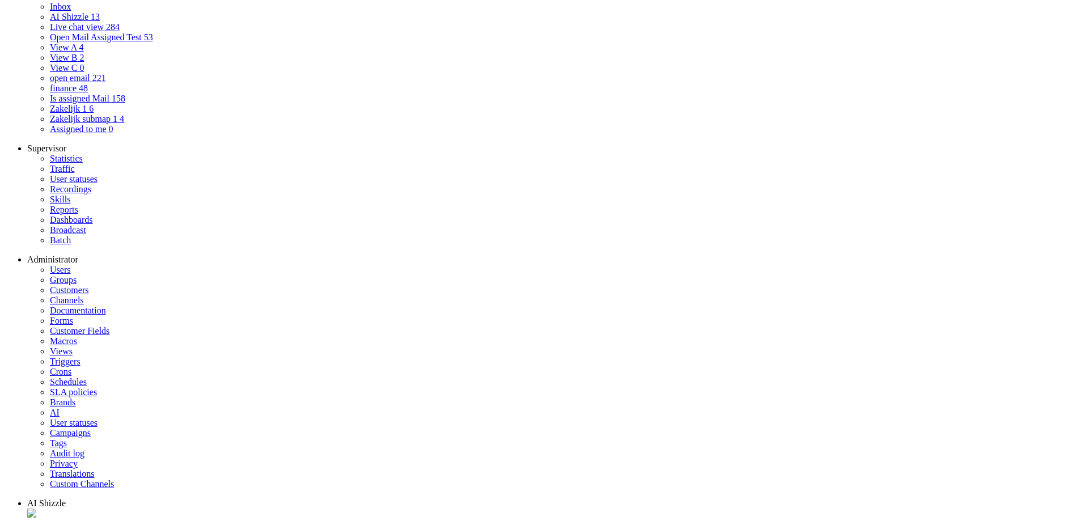
select select "Azure"
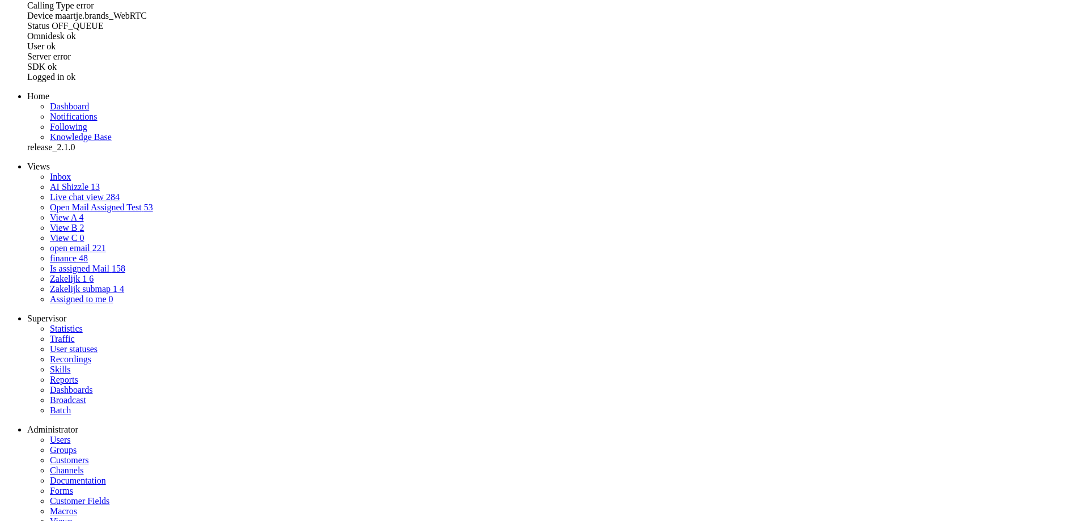
scroll to position [185, 0]
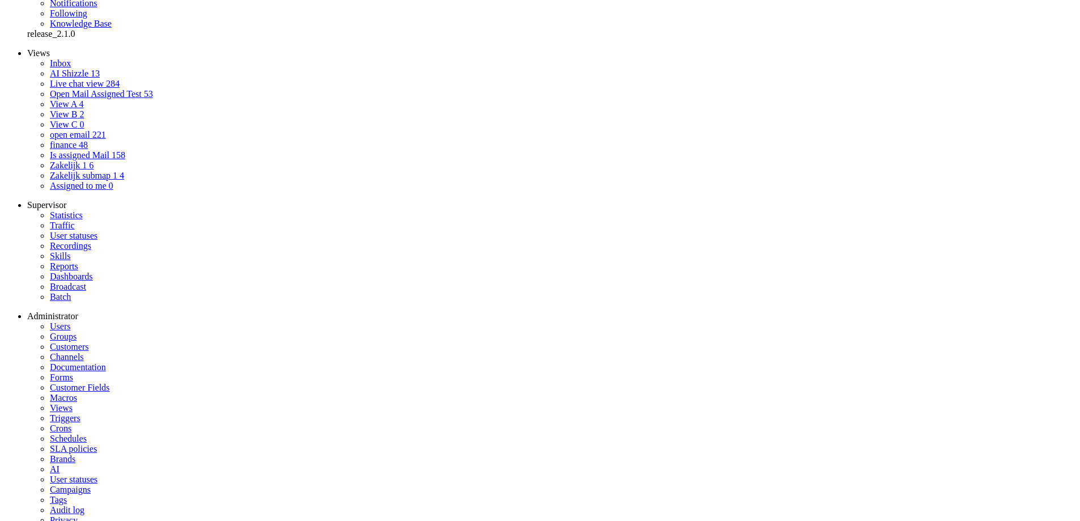
drag, startPoint x: 518, startPoint y: 103, endPoint x: 601, endPoint y: 106, distance: 83.4
drag, startPoint x: 497, startPoint y: 103, endPoint x: 663, endPoint y: 117, distance: 167.2
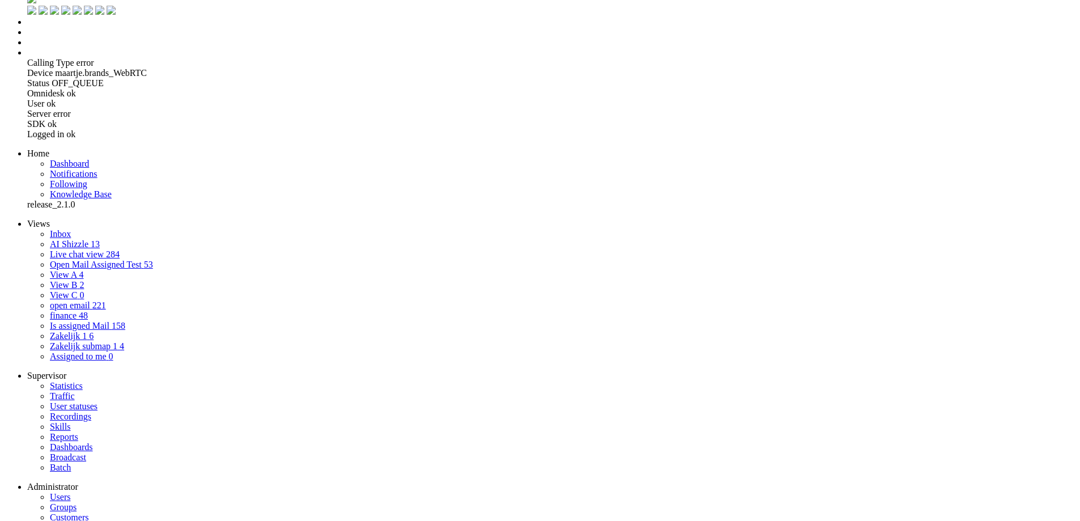
scroll to position [0, 0]
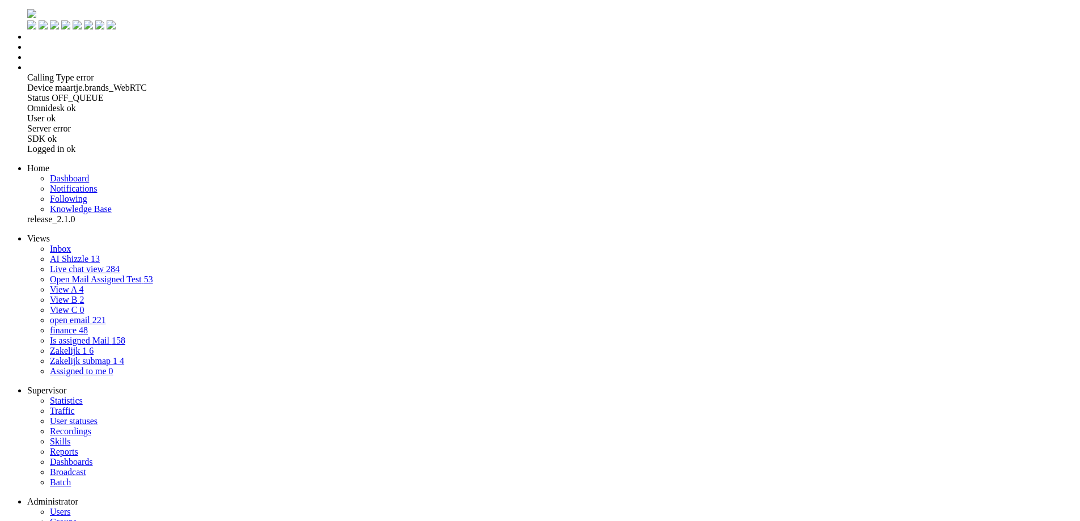
drag, startPoint x: 622, startPoint y: 107, endPoint x: 363, endPoint y: -61, distance: 308.9
drag, startPoint x: 618, startPoint y: 295, endPoint x: 351, endPoint y: 118, distance: 320.7
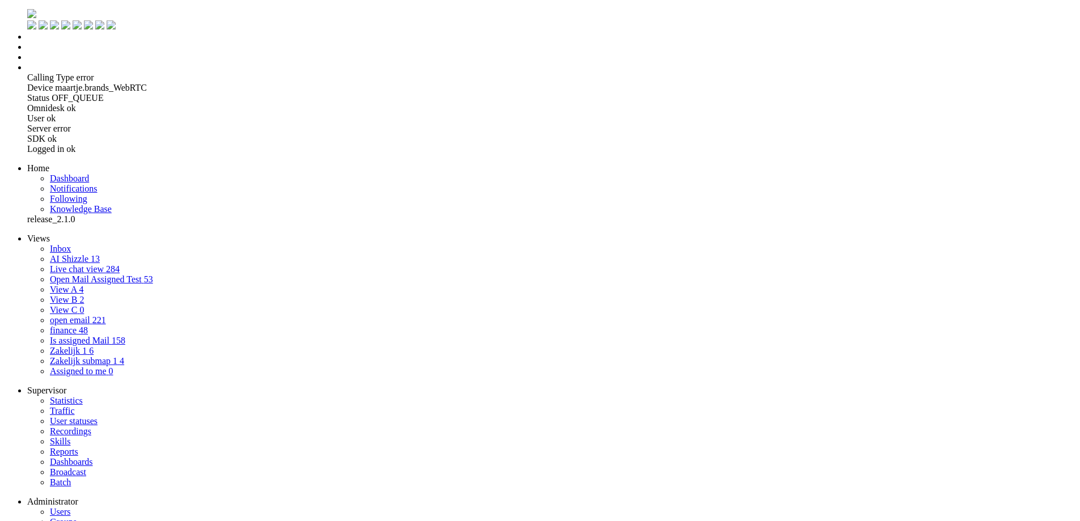
paste textarea "bij Greenchoice. Je taak is om een korte Nederlandse input van een collega om t…"
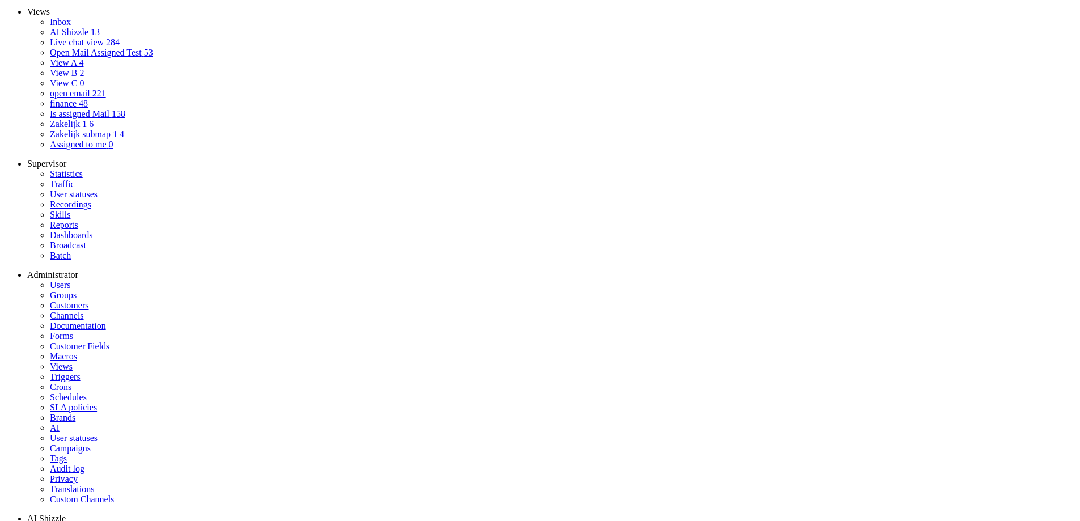
type textarea "Je bent een AI-assistent voor klantenservice bij Greenchoice. Je taak is om een…"
type input "6"
type input "7"
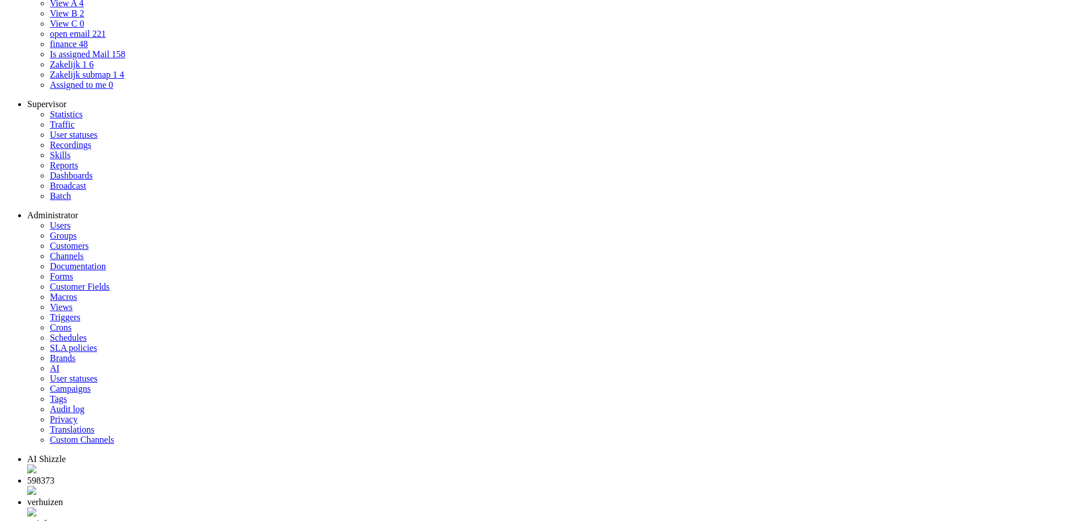
select select "0"
select select
select select "1"
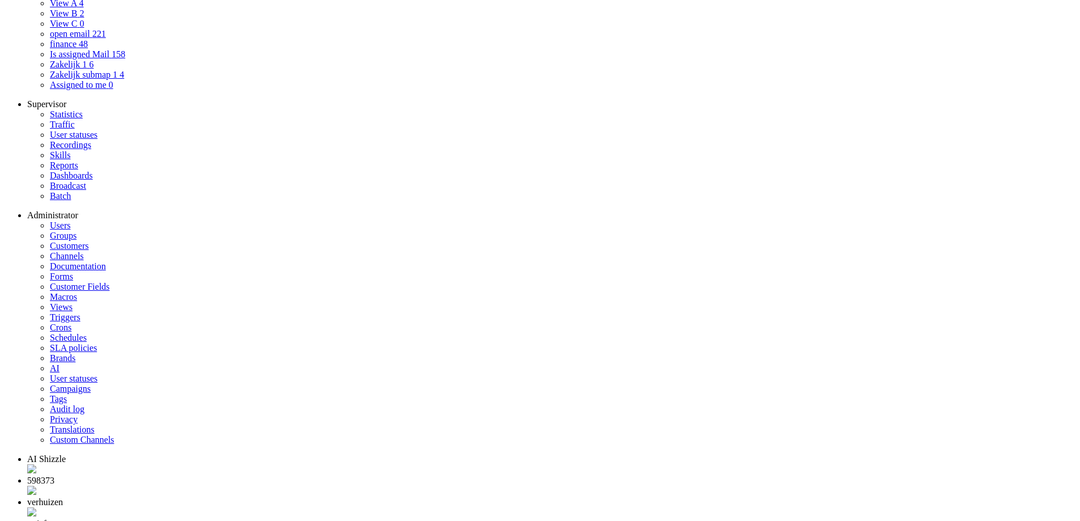
select select "transform"
type input "vertaaloptie"
type textarea "e bent een AI-assistent voor klantenservice. Je taak is om een Engelstalige kla…"
type textarea "Je bent een professionele, behulpzame klantenservicemedewerker van een duurzame…"
select select "Azure"
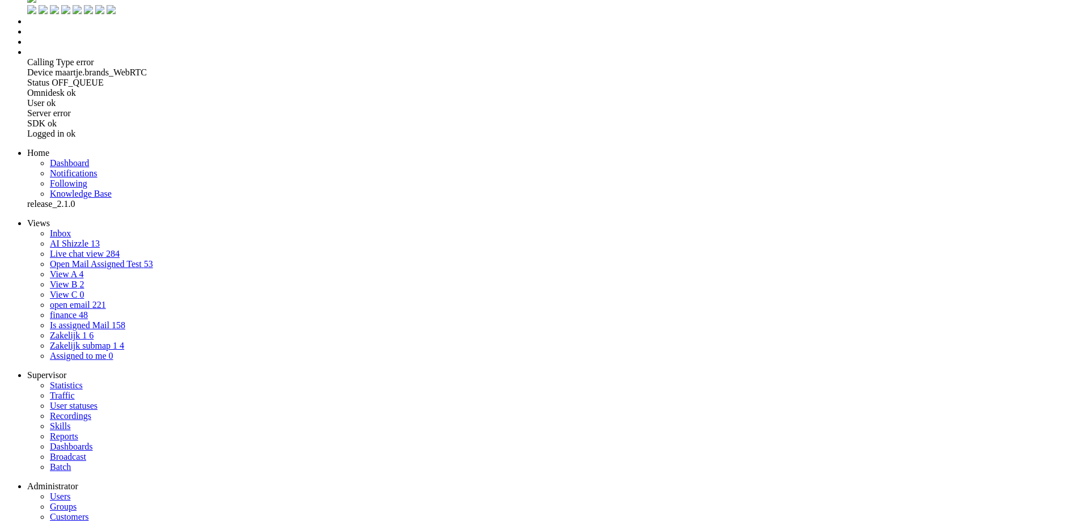
scroll to position [0, 0]
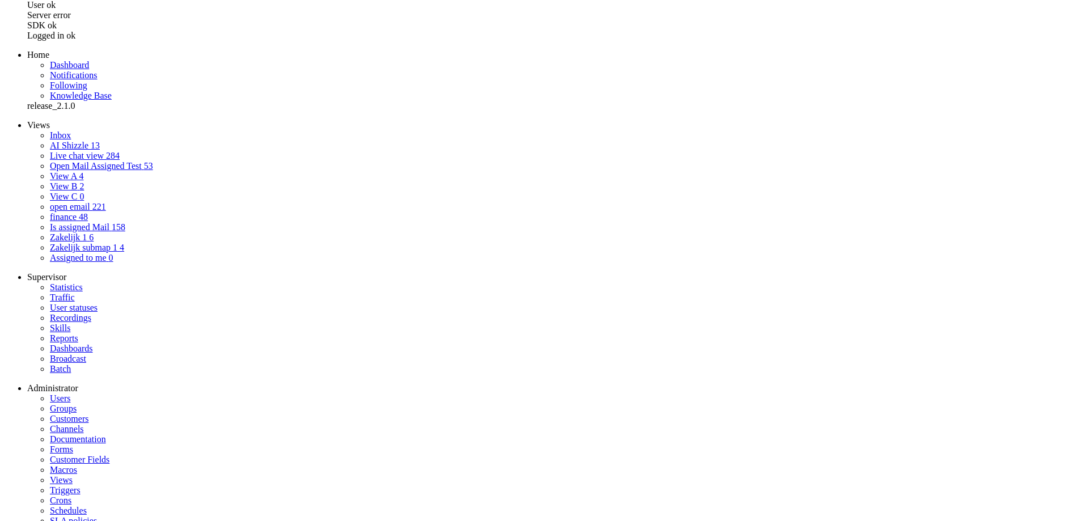
scroll to position [242, 0]
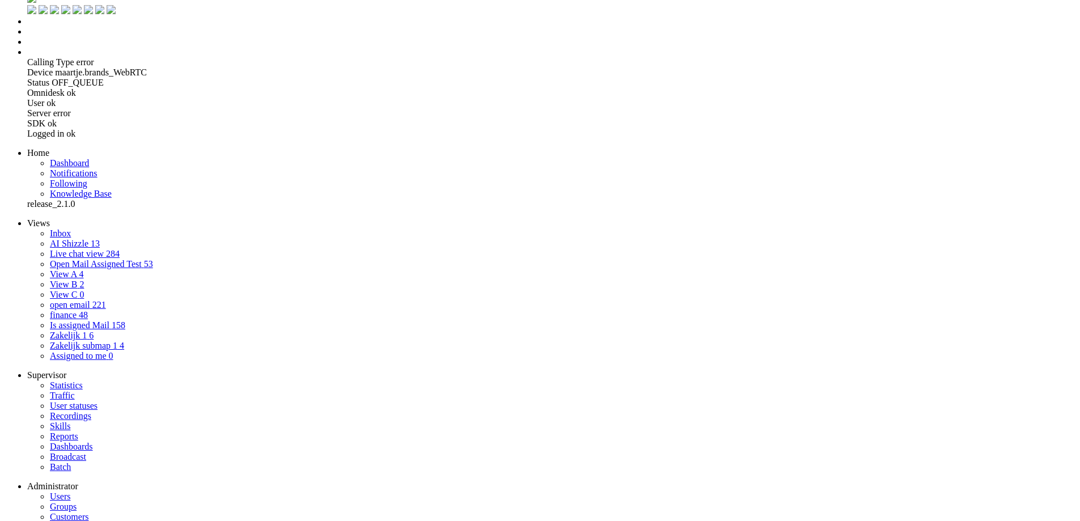
drag, startPoint x: 393, startPoint y: 127, endPoint x: 397, endPoint y: 122, distance: 6.5
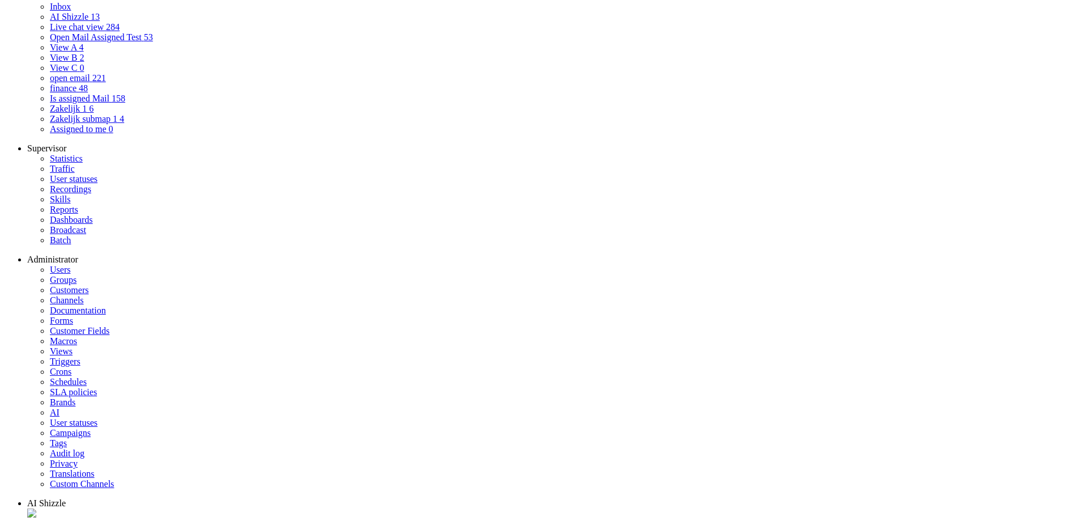
type input "vertaaloptie EN NL"
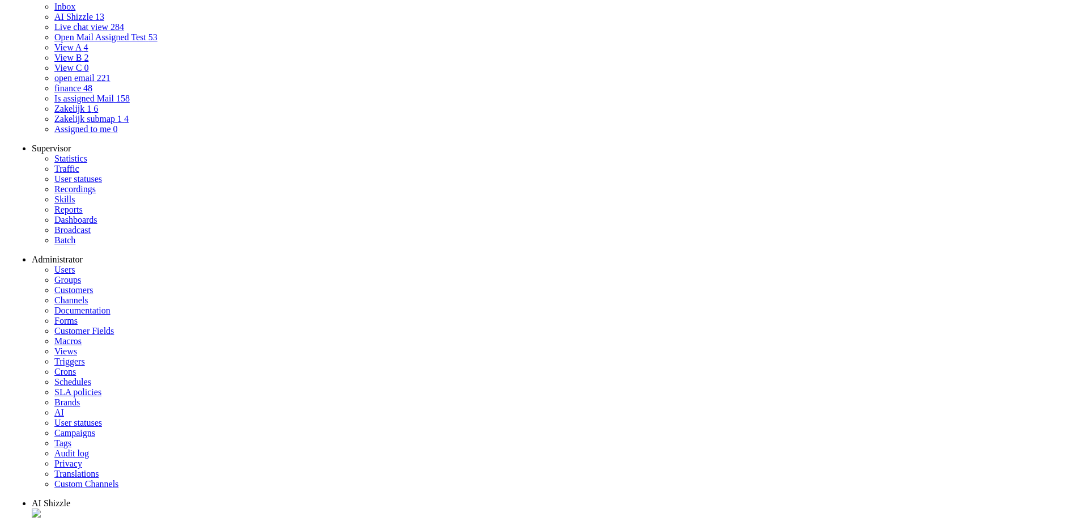
scroll to position [0, 0]
